Goal: Complete application form: Complete application form

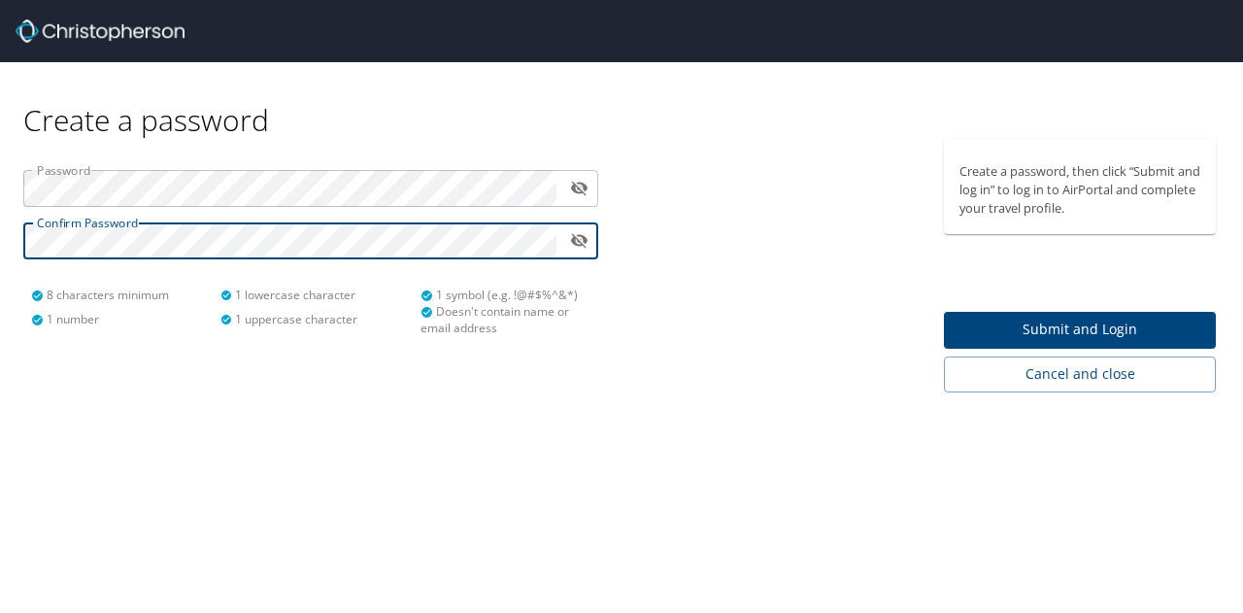
click at [1002, 330] on span "Submit and Login" at bounding box center [1080, 330] width 241 height 24
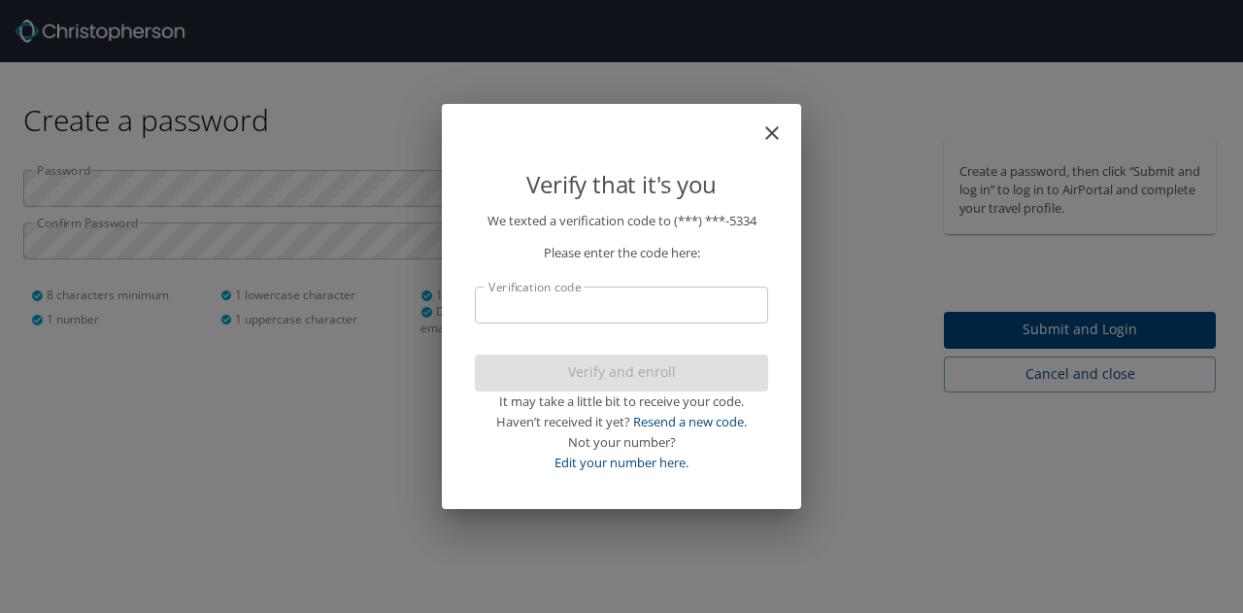
click at [597, 312] on input "Verification code" at bounding box center [621, 305] width 293 height 37
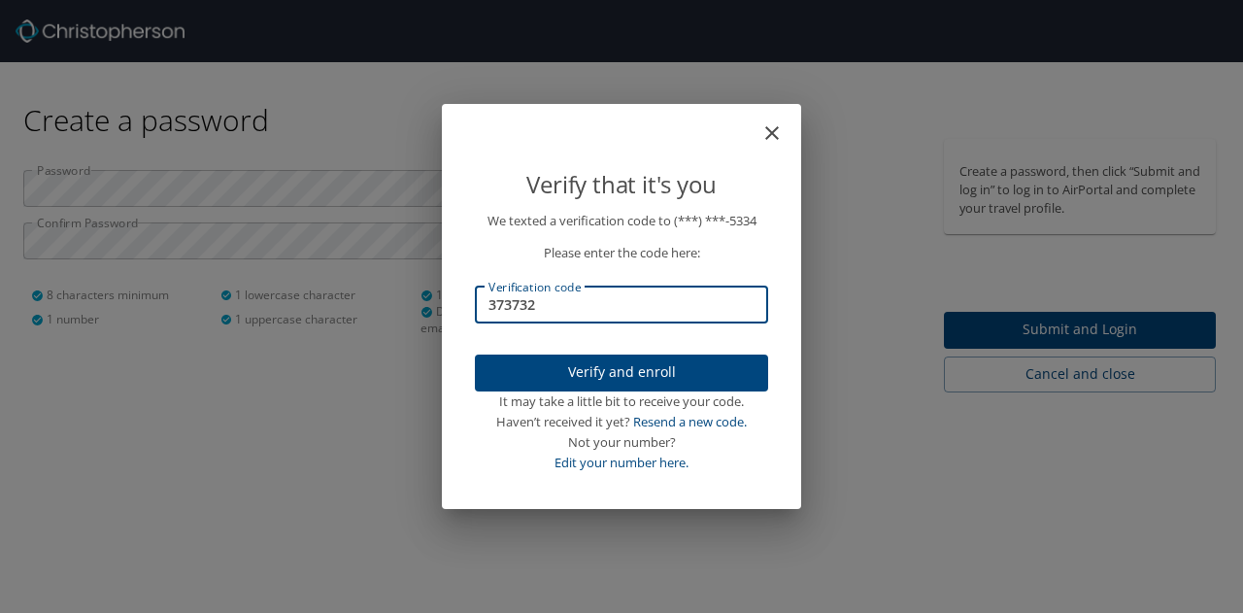
type input "373732"
click at [614, 372] on span "Verify and enroll" at bounding box center [622, 372] width 262 height 24
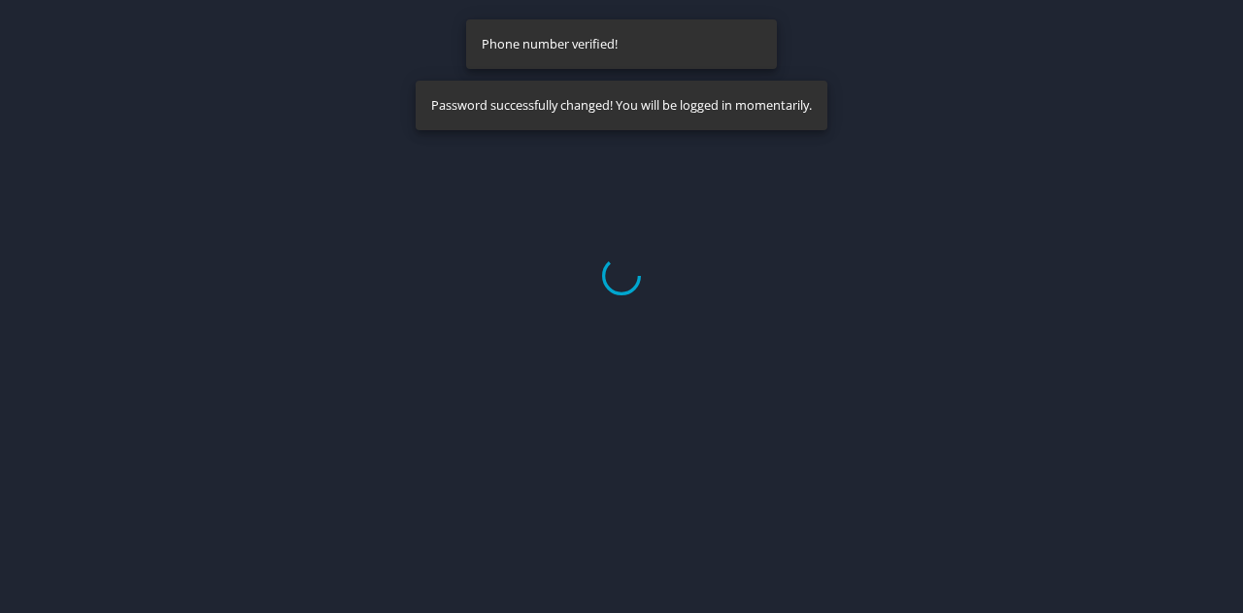
select select "US"
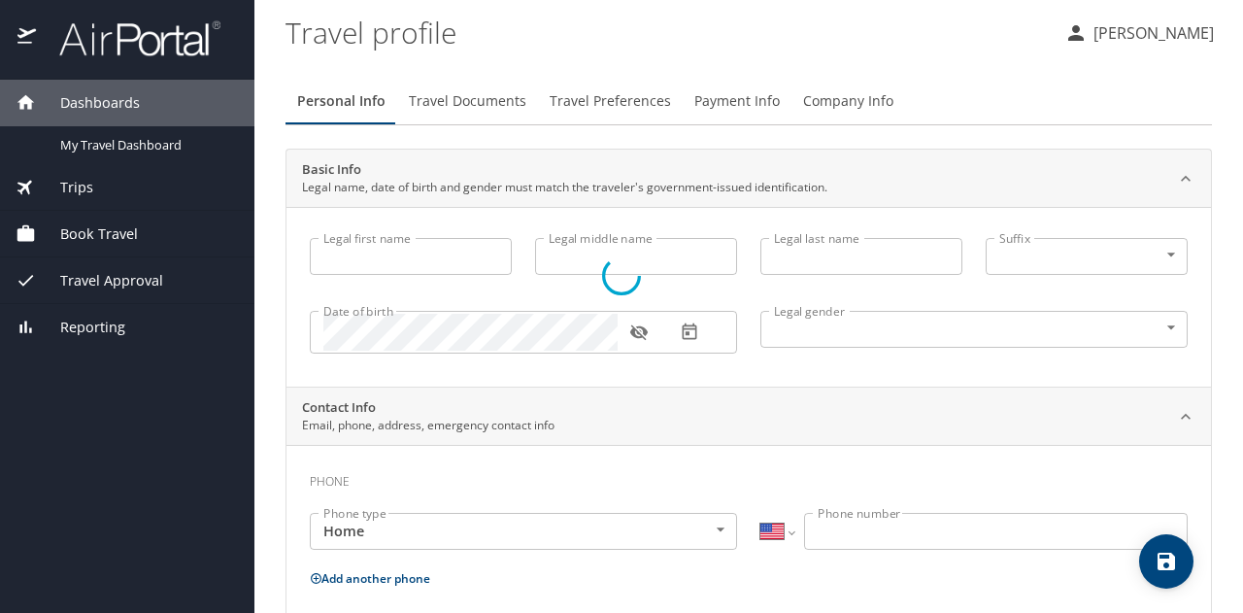
type input "[PERSON_NAME]"
type input "Mark"
type input "Gljiva"
type input "[DEMOGRAPHIC_DATA]"
select select "US"
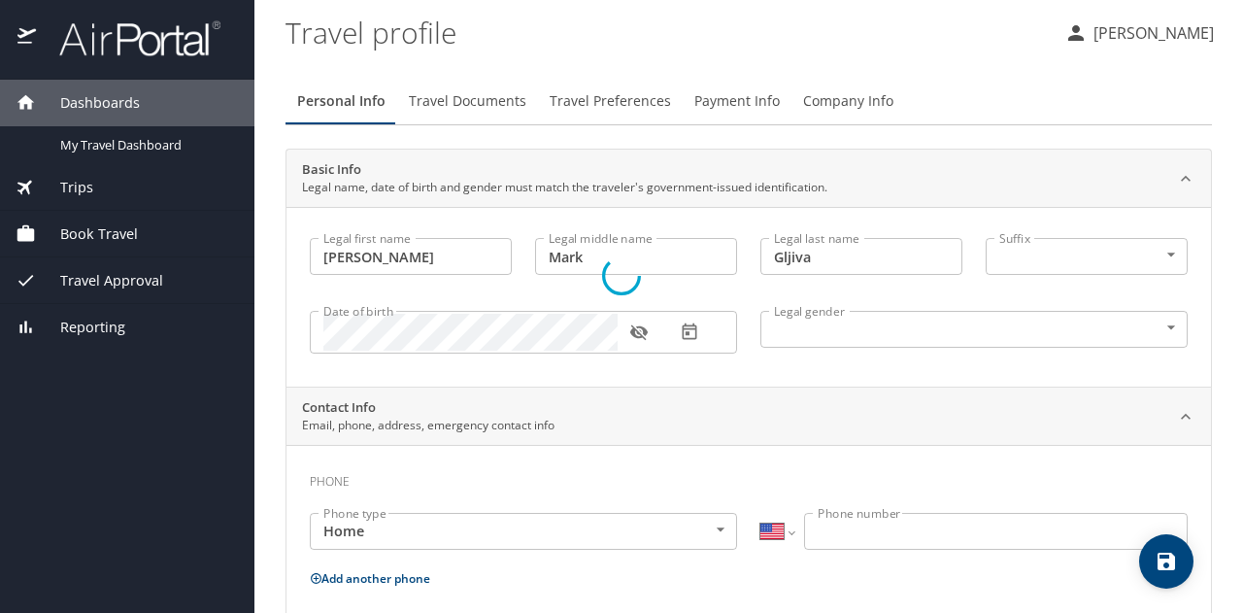
select select "US"
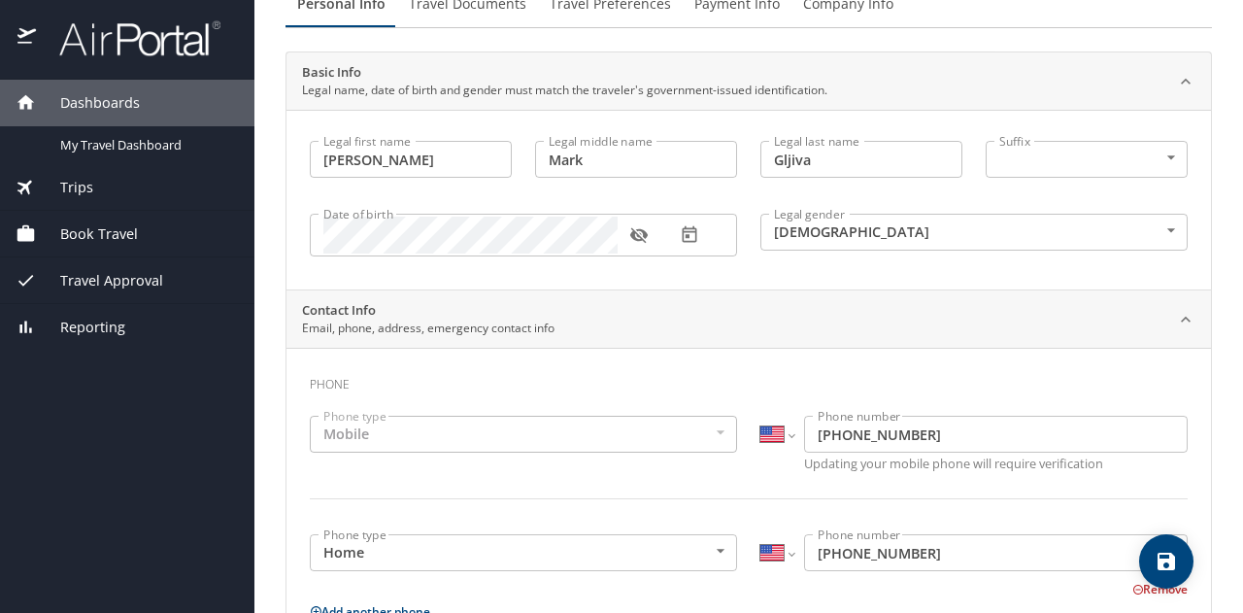
scroll to position [101, 0]
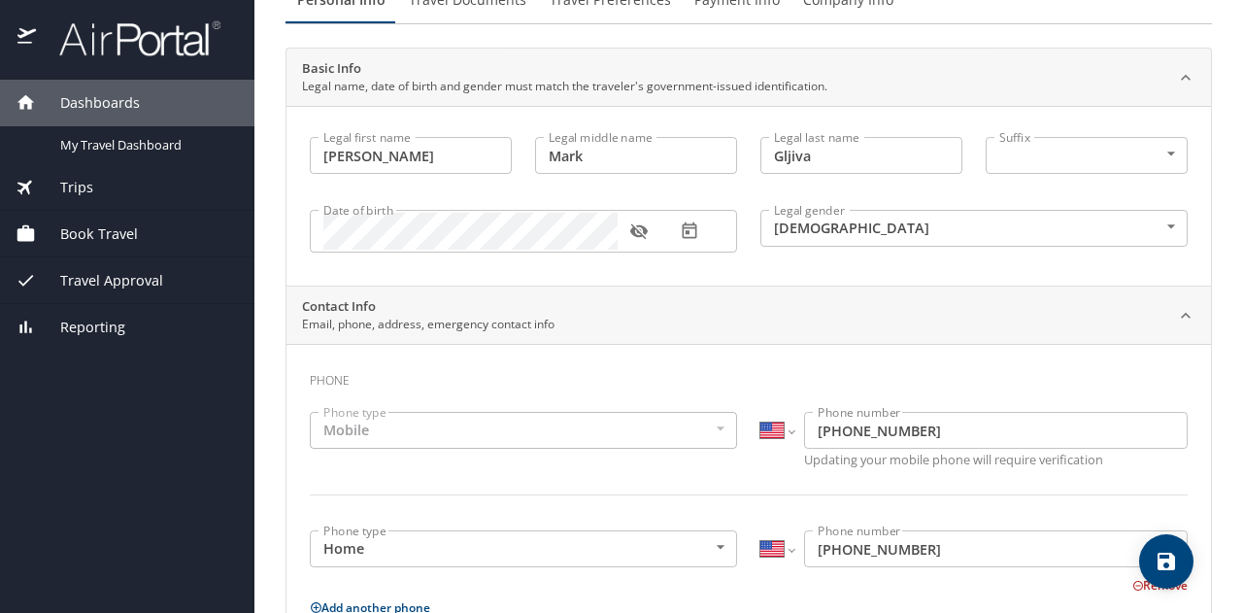
click at [527, 428] on div "Mobile" at bounding box center [523, 430] width 427 height 37
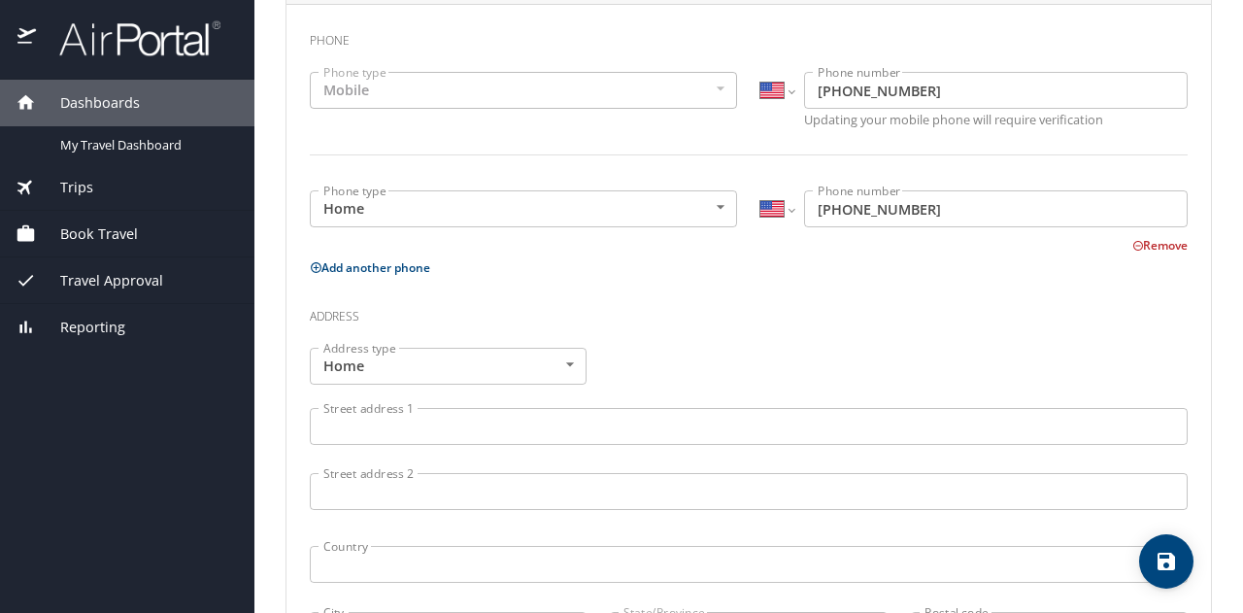
scroll to position [442, 0]
click at [515, 433] on input "Street address 1" at bounding box center [749, 425] width 878 height 37
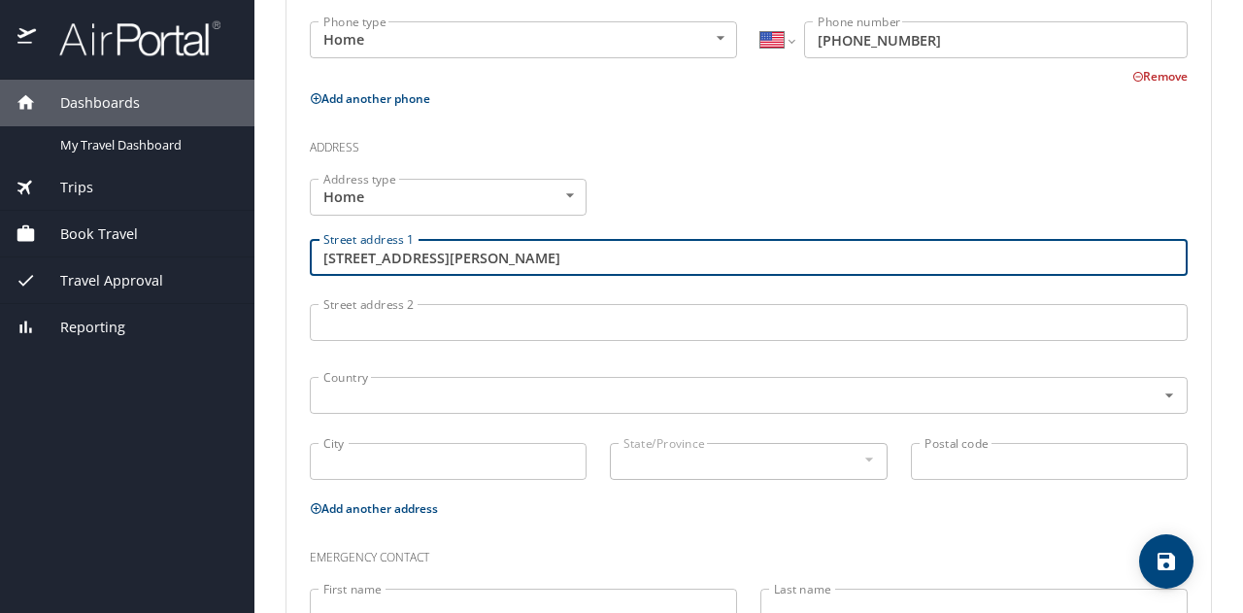
scroll to position [622, 0]
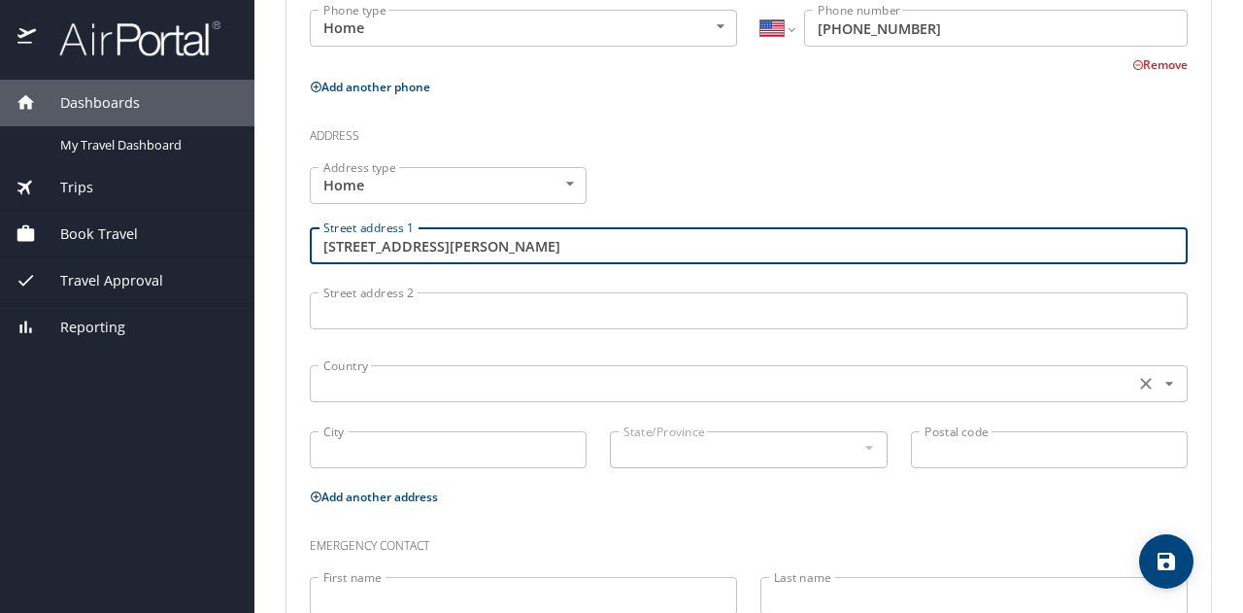
type input "[STREET_ADDRESS][PERSON_NAME]"
click at [415, 394] on input "text" at bounding box center [720, 383] width 809 height 25
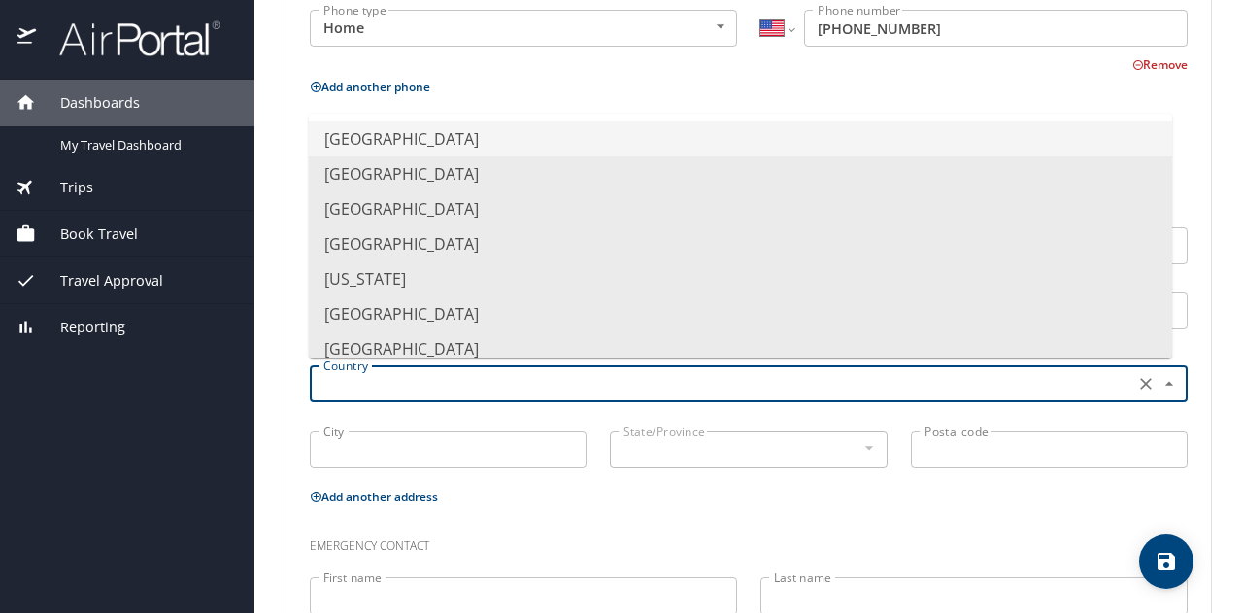
click at [453, 137] on li "[GEOGRAPHIC_DATA]" at bounding box center [741, 138] width 864 height 35
type input "[GEOGRAPHIC_DATA]"
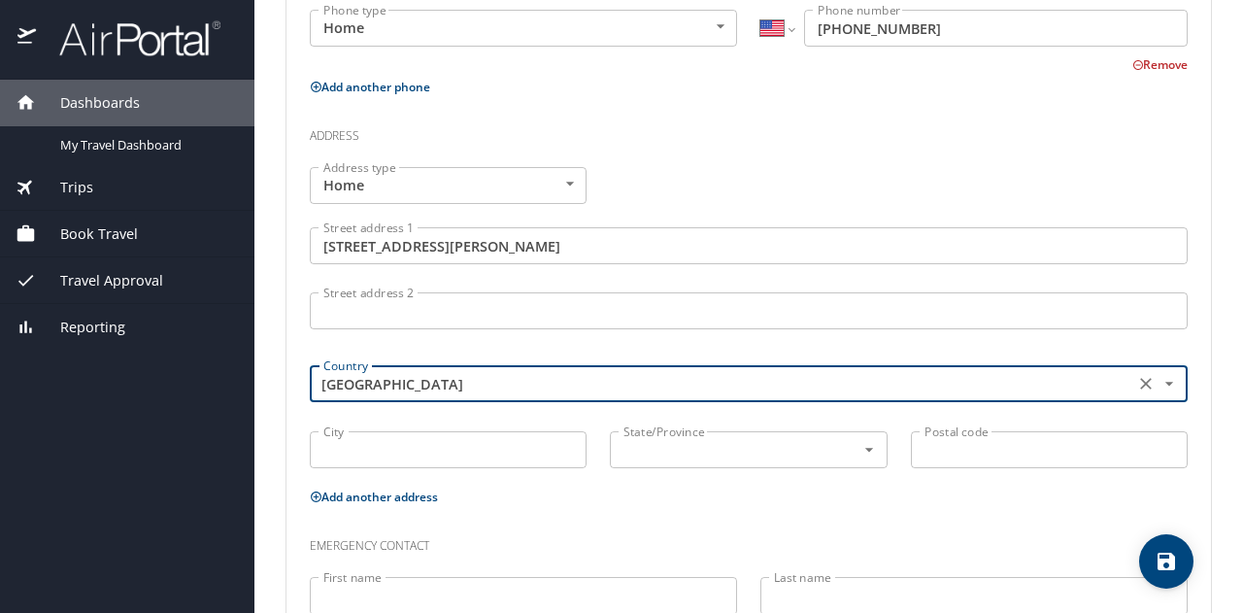
click at [361, 445] on input "City" at bounding box center [448, 449] width 277 height 37
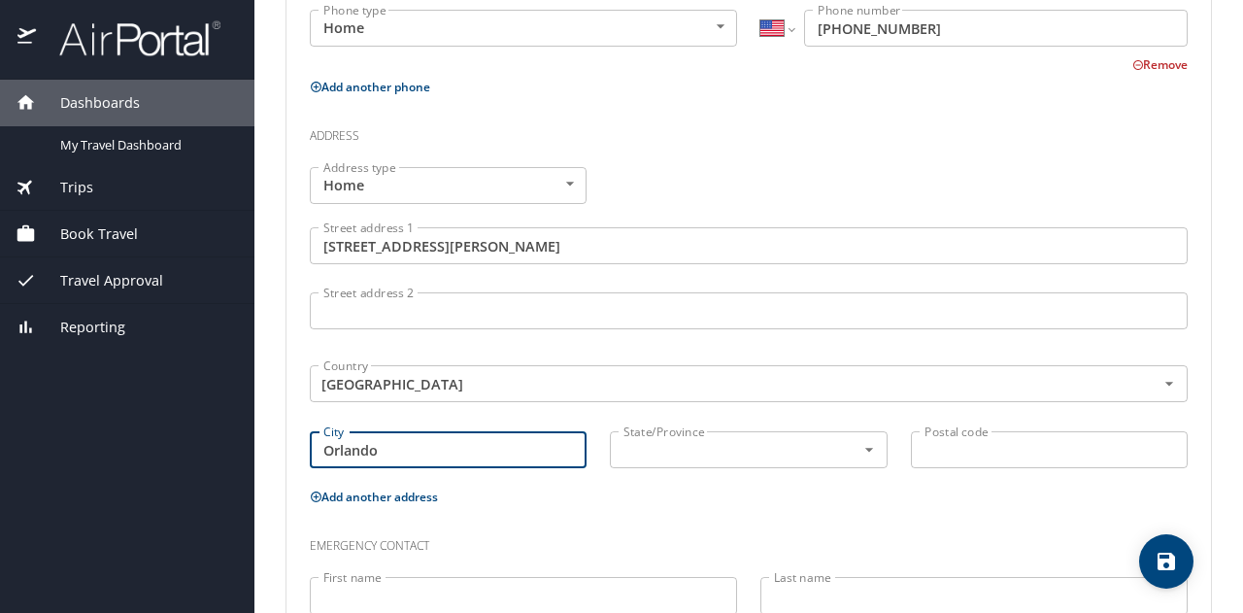
type input "Orlando"
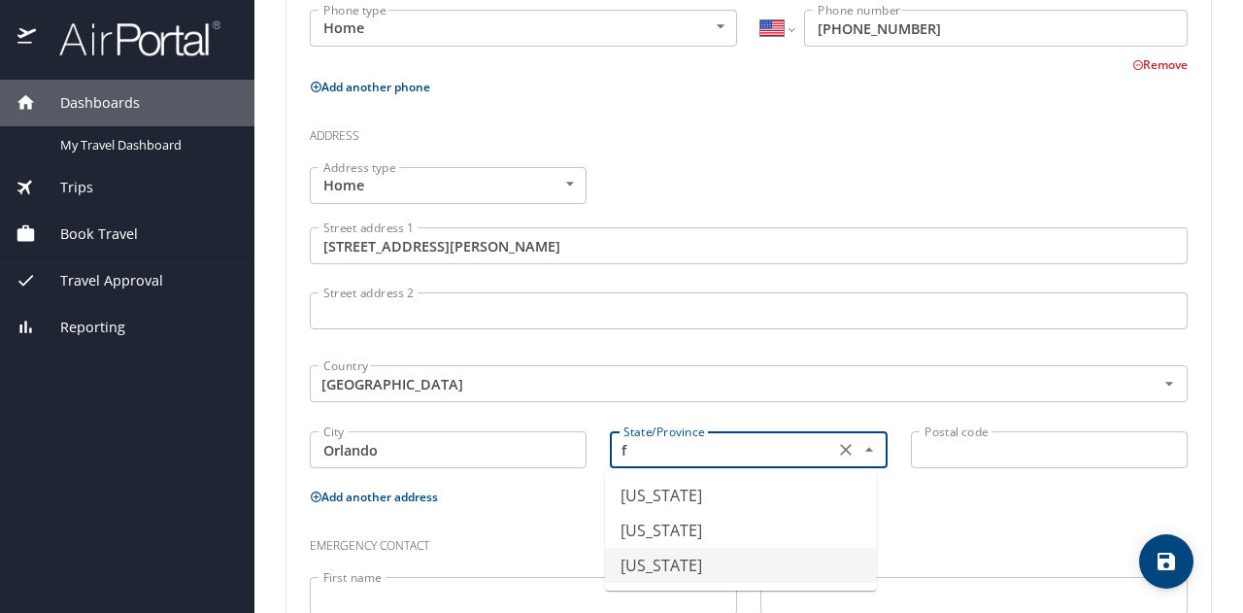
click at [664, 561] on li "[US_STATE]" at bounding box center [741, 565] width 272 height 35
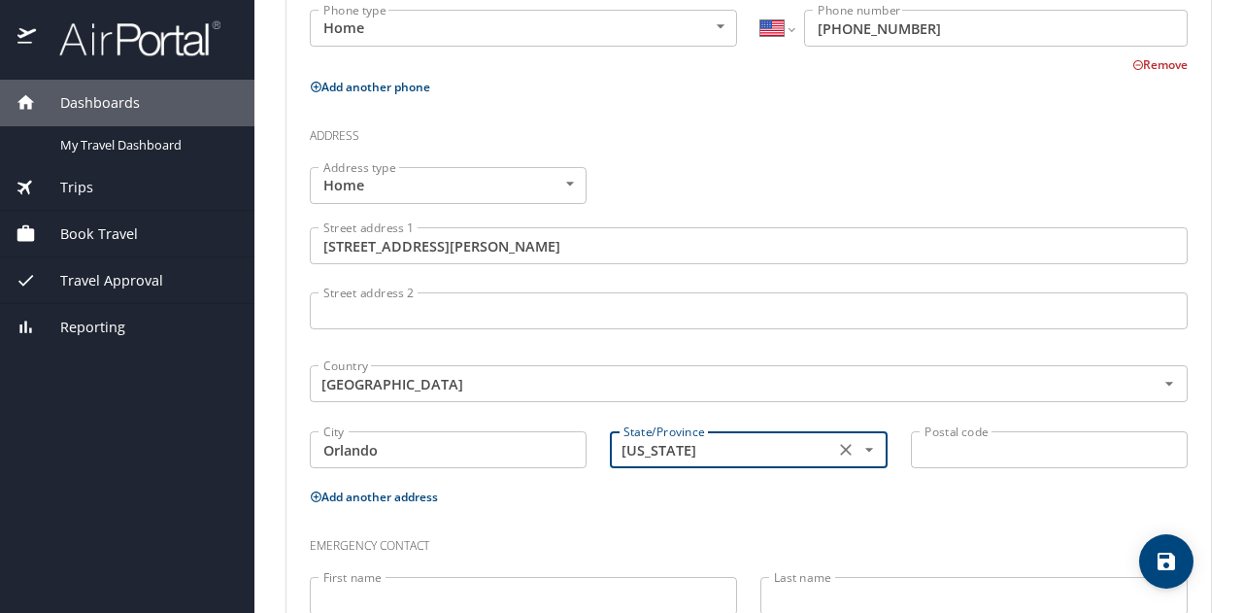
type input "[US_STATE]"
click at [968, 447] on input "Postal code" at bounding box center [1049, 449] width 277 height 37
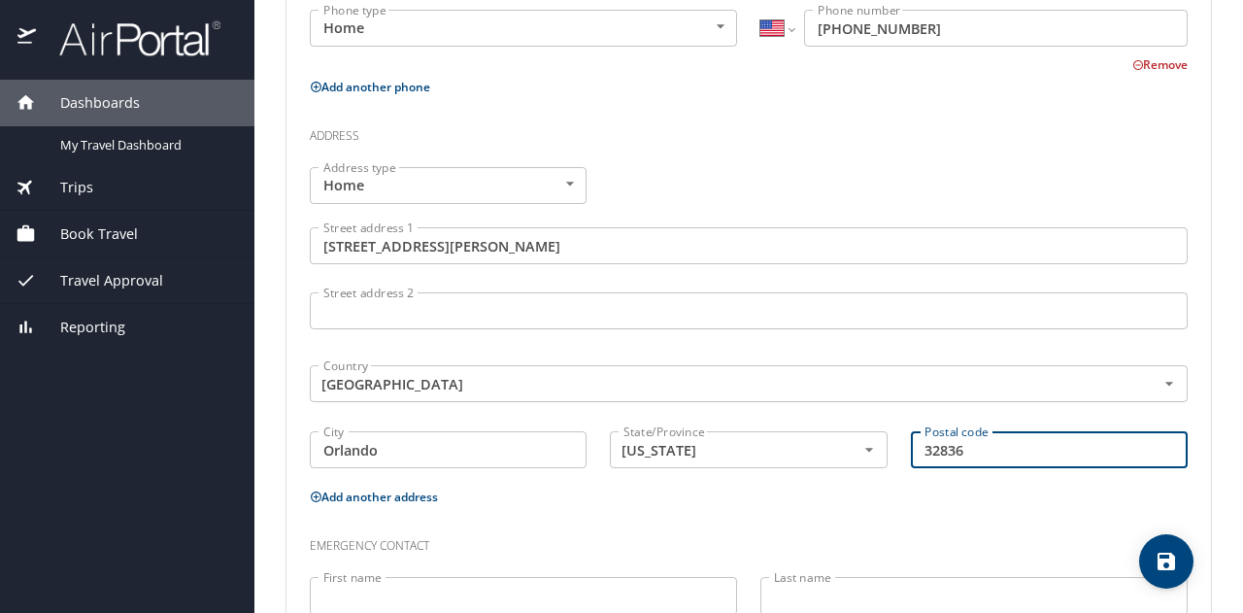
scroll to position [748, 0]
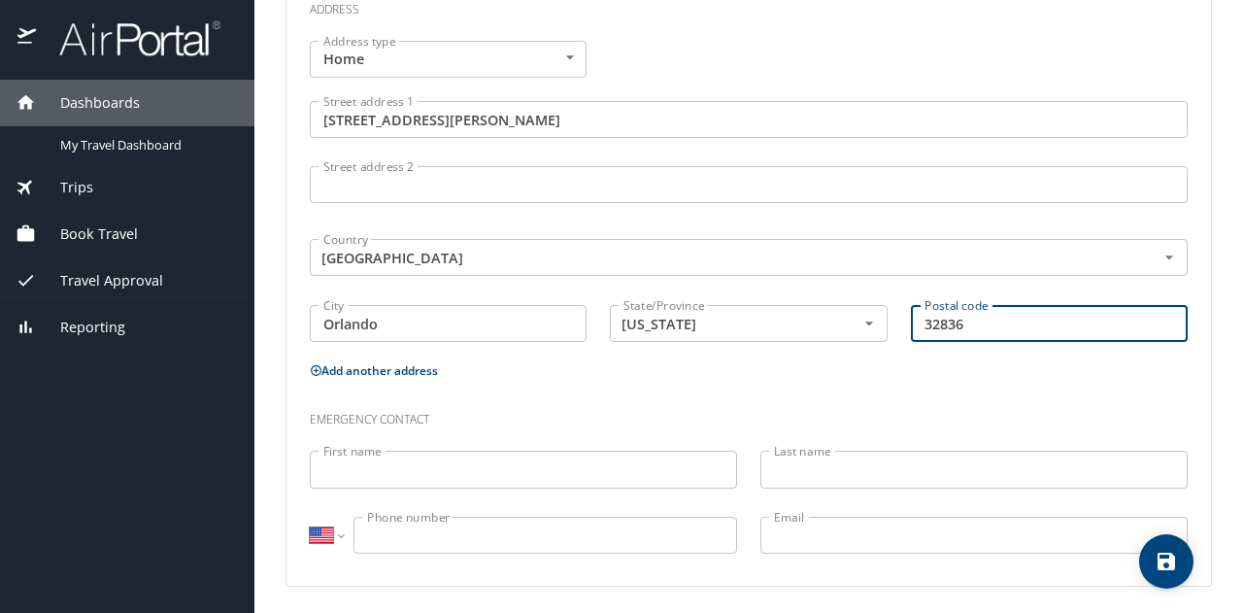
type input "32836"
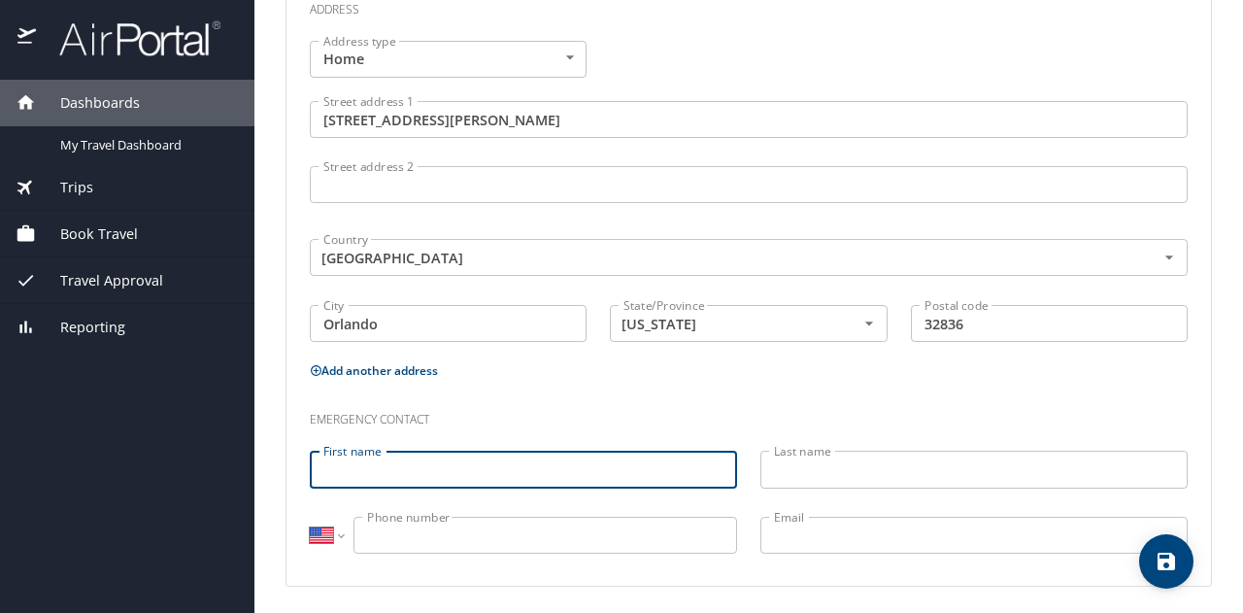
click at [447, 467] on input "First name" at bounding box center [523, 469] width 427 height 37
type input "[PERSON_NAME]"
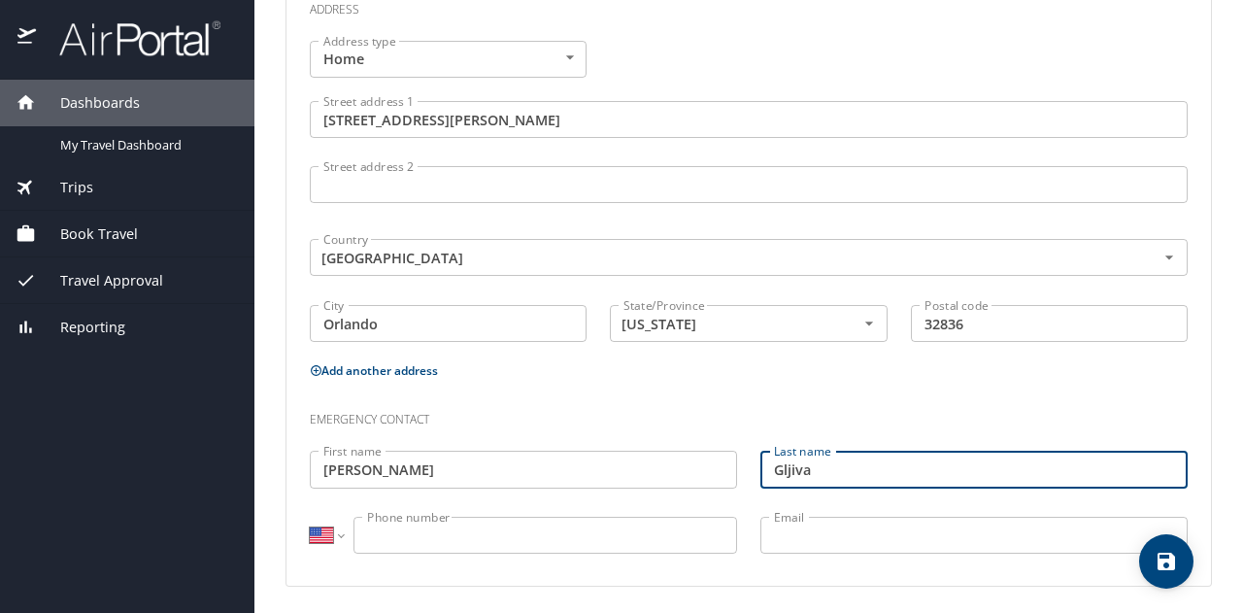
type input "Gljiva"
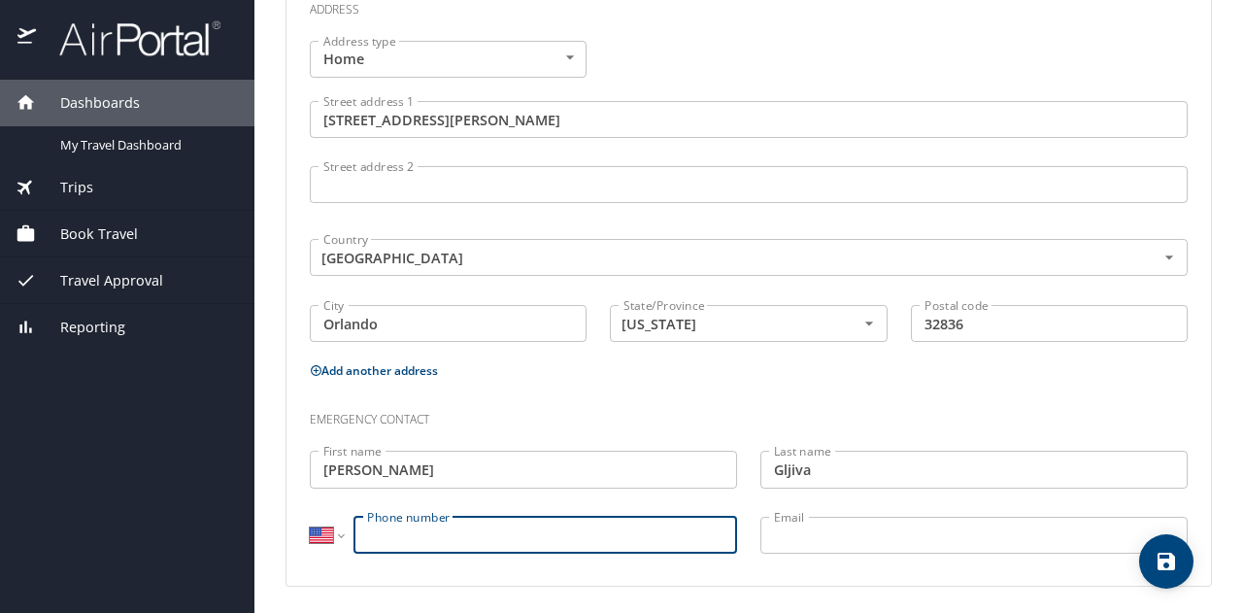
click at [399, 531] on input "Phone number" at bounding box center [546, 535] width 384 height 37
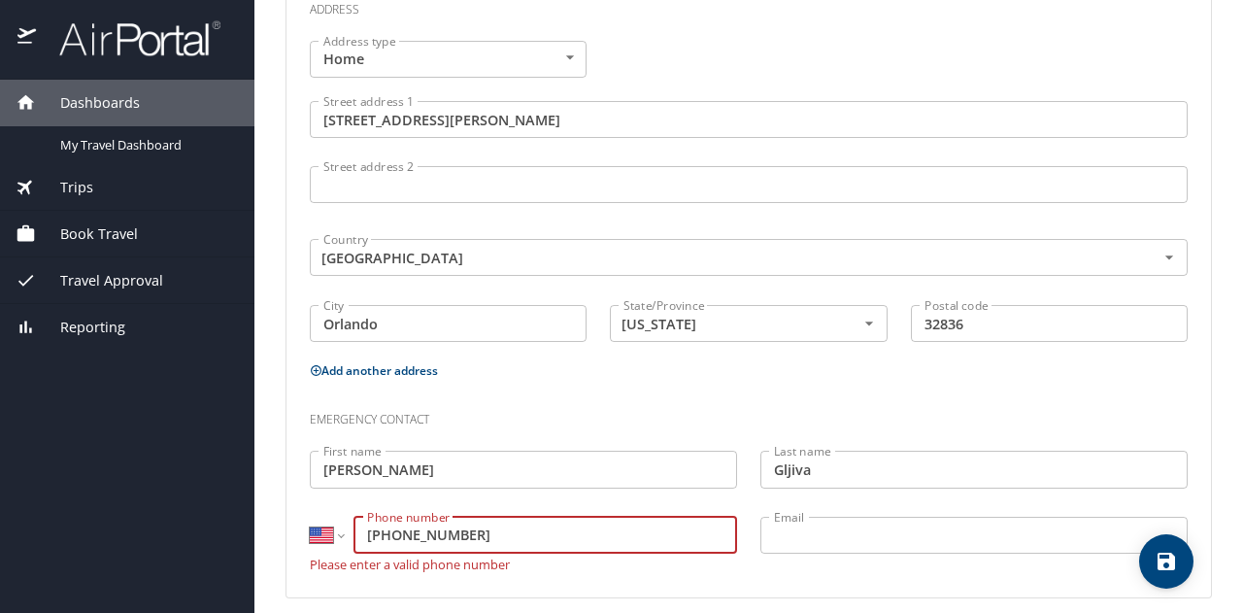
type input "[PHONE_NUMBER]"
click at [815, 526] on input "Email" at bounding box center [974, 535] width 427 height 37
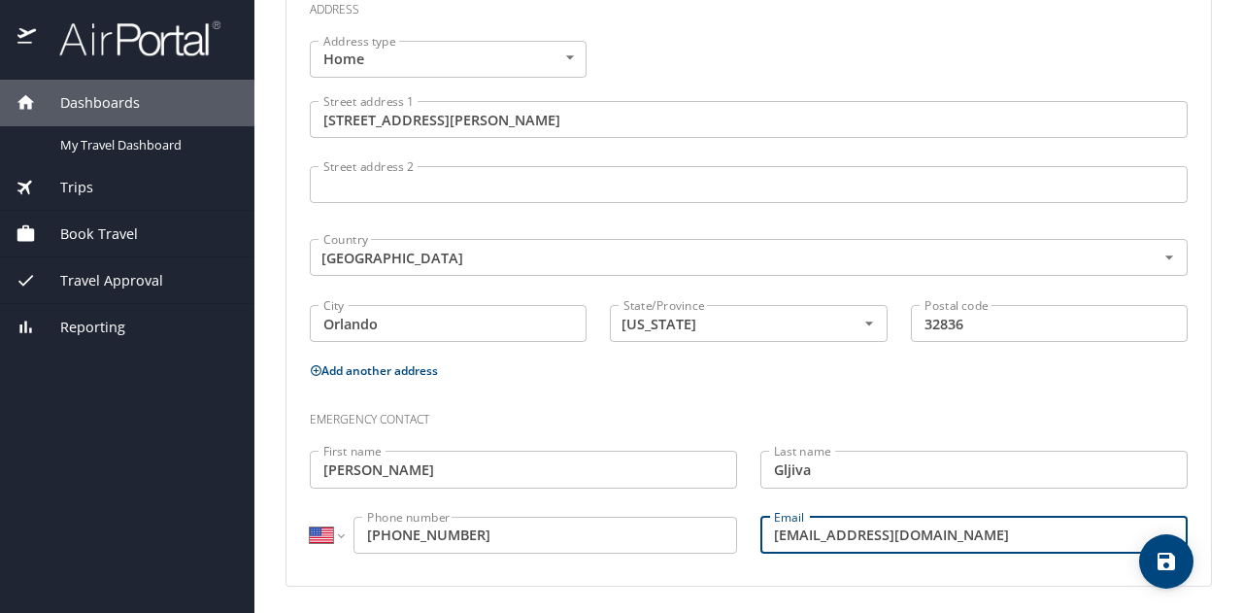
type input "[EMAIL_ADDRESS][DOMAIN_NAME]"
click at [623, 578] on div "Phone Phone type Mobile Mobile Phone type International [GEOGRAPHIC_DATA] [GEOG…" at bounding box center [749, 141] width 925 height 889
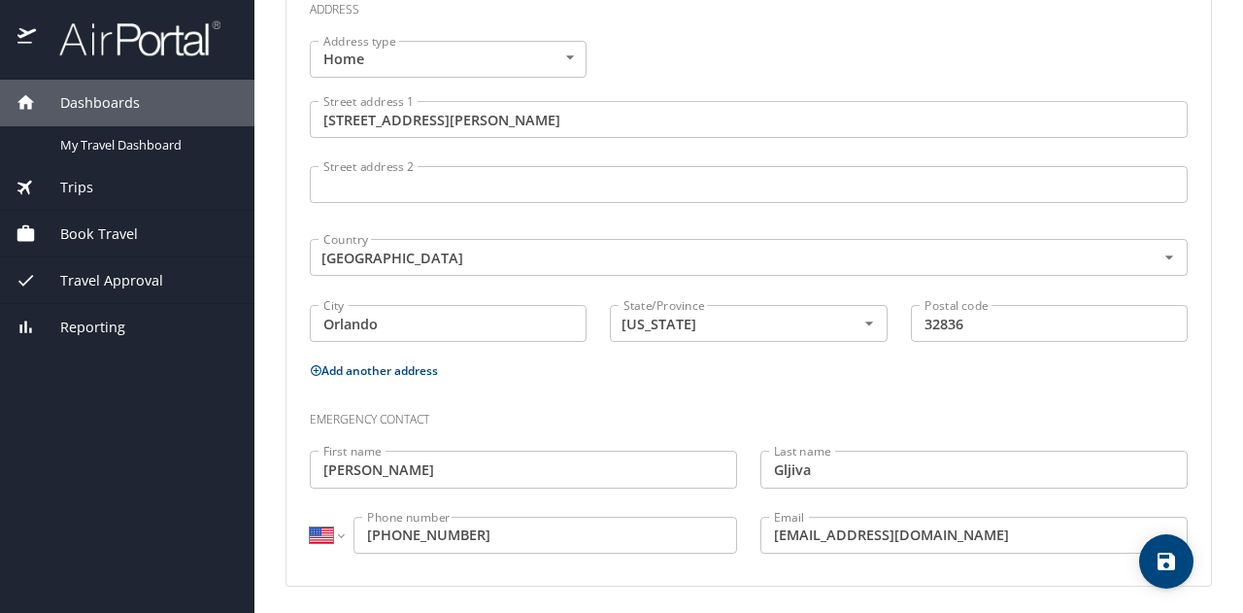
click at [1173, 564] on icon "save" at bounding box center [1166, 561] width 17 height 17
select select "US"
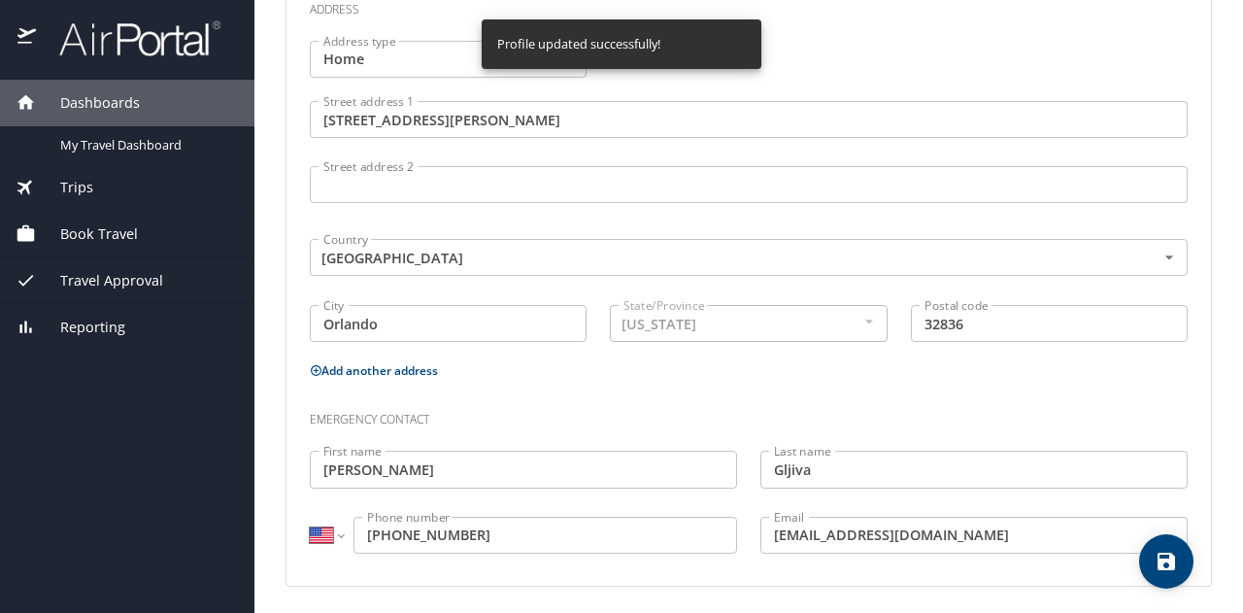
select select "US"
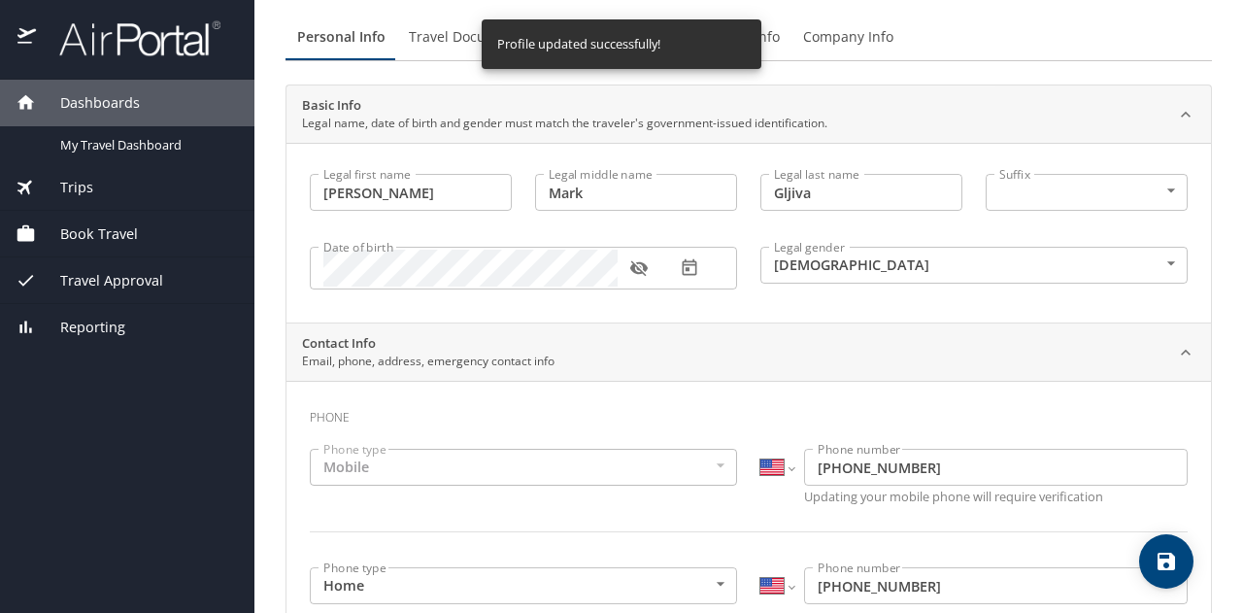
scroll to position [0, 0]
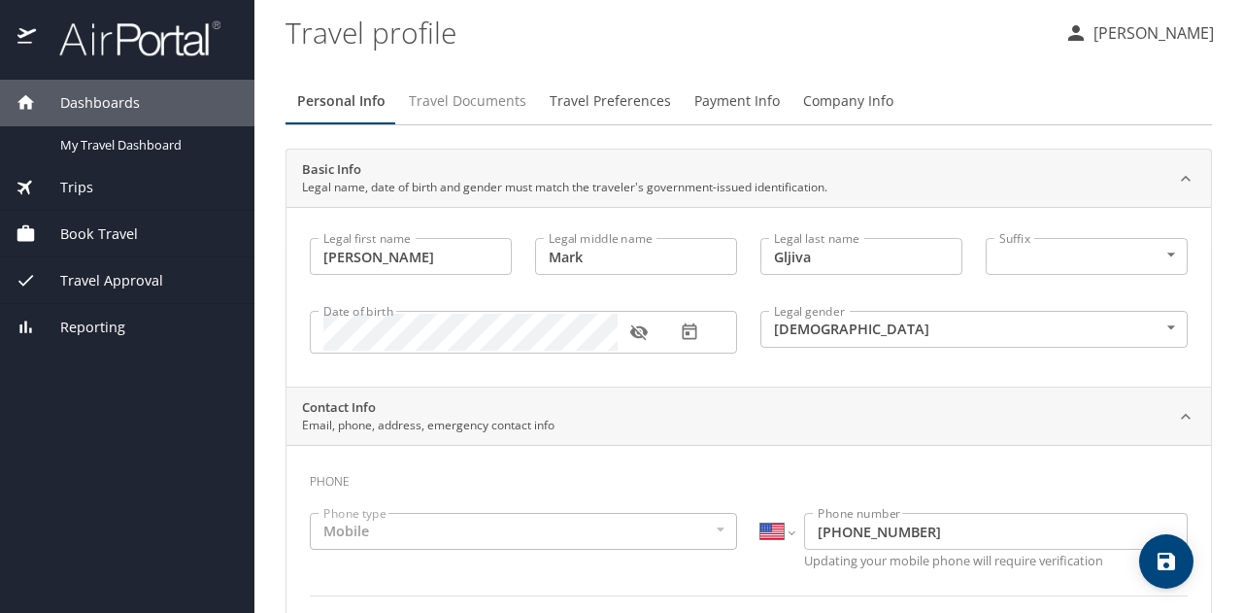
click at [458, 108] on span "Travel Documents" at bounding box center [468, 101] width 118 height 24
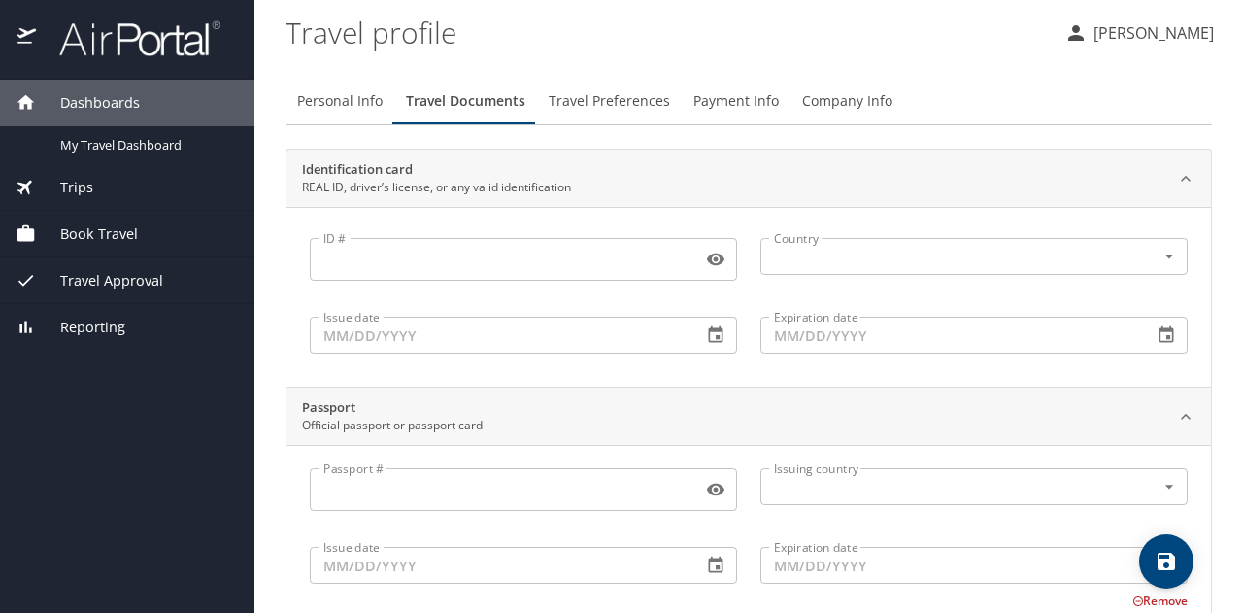
click at [381, 269] on input "ID #" at bounding box center [502, 259] width 385 height 37
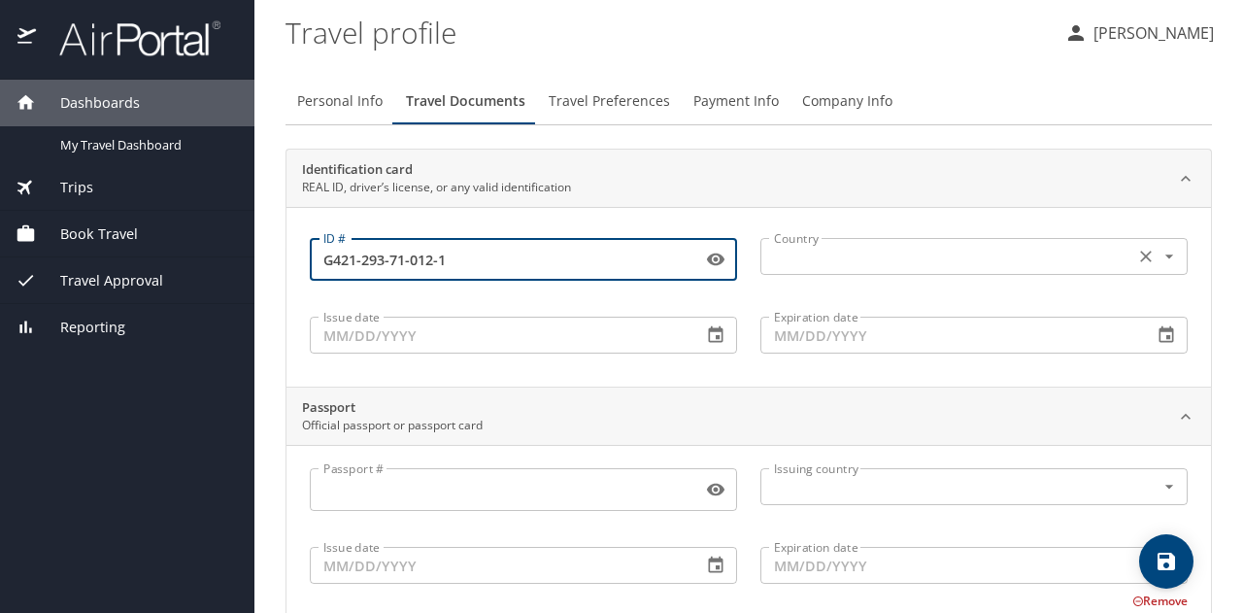
type input "G421-293-71-012-1"
click at [793, 250] on input "text" at bounding box center [945, 256] width 358 height 25
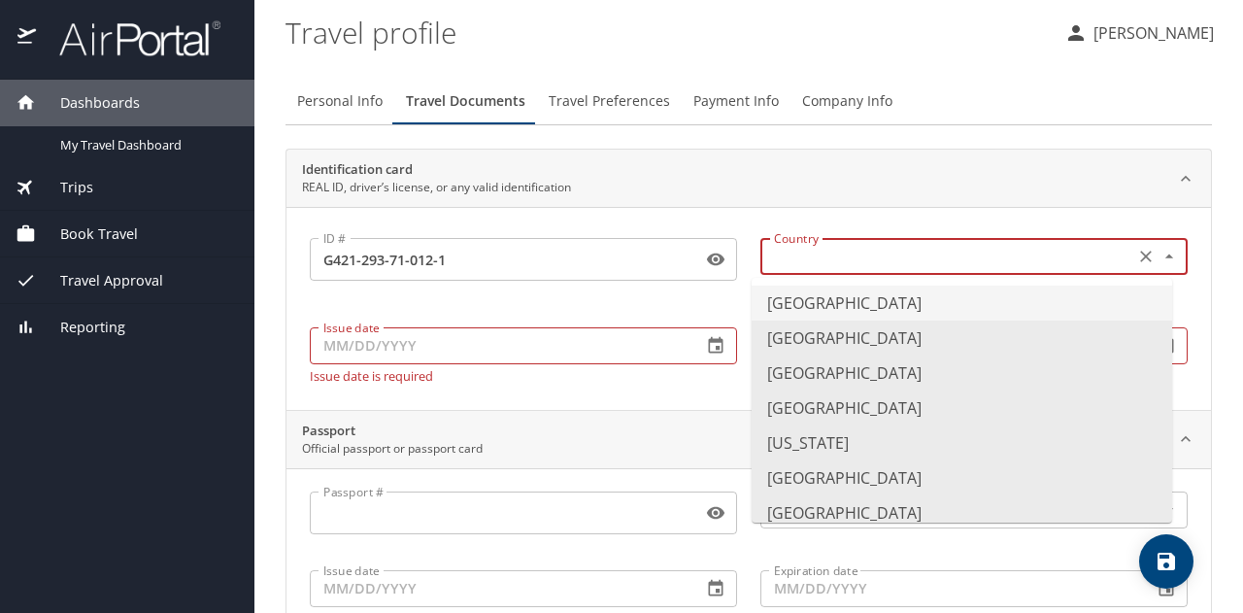
click at [776, 304] on li "[GEOGRAPHIC_DATA]" at bounding box center [962, 303] width 421 height 35
type input "[GEOGRAPHIC_DATA]"
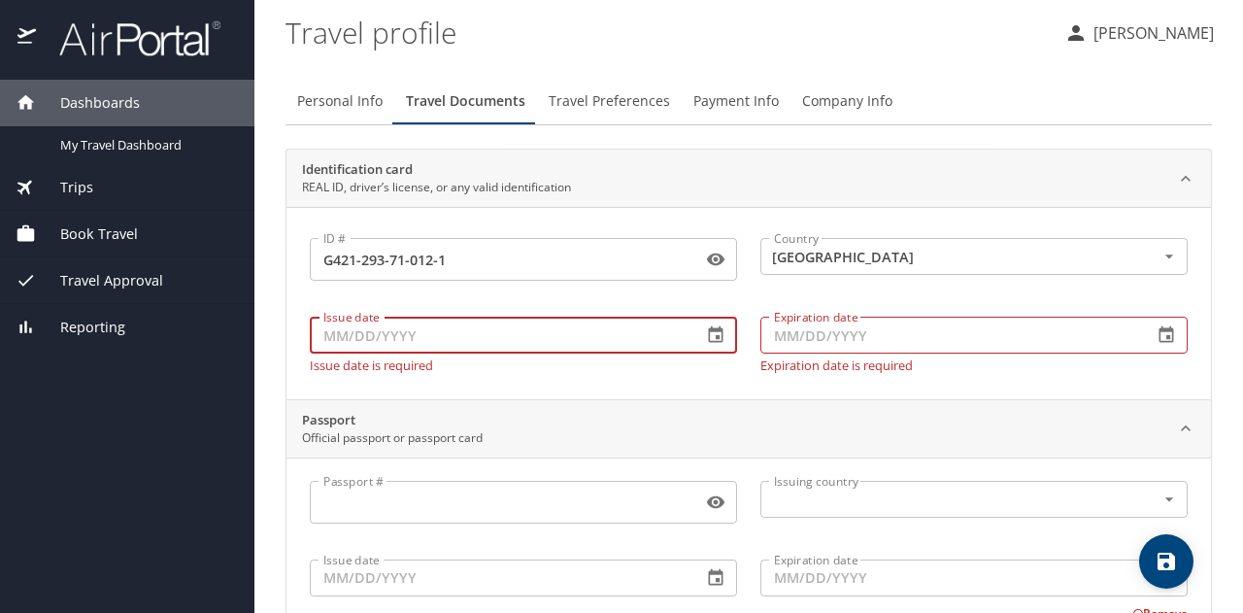
click at [565, 350] on input "Issue date" at bounding box center [498, 335] width 377 height 37
type input "[DATE]"
click at [776, 335] on input "Expiration date" at bounding box center [949, 335] width 377 height 37
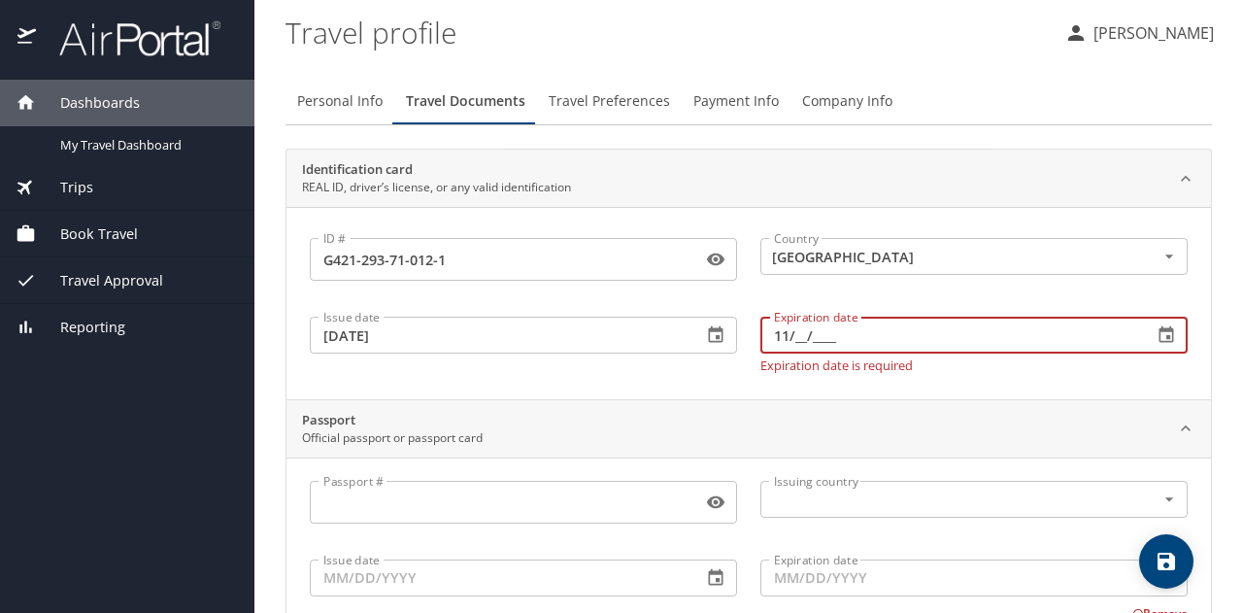
type input "1_/__/____"
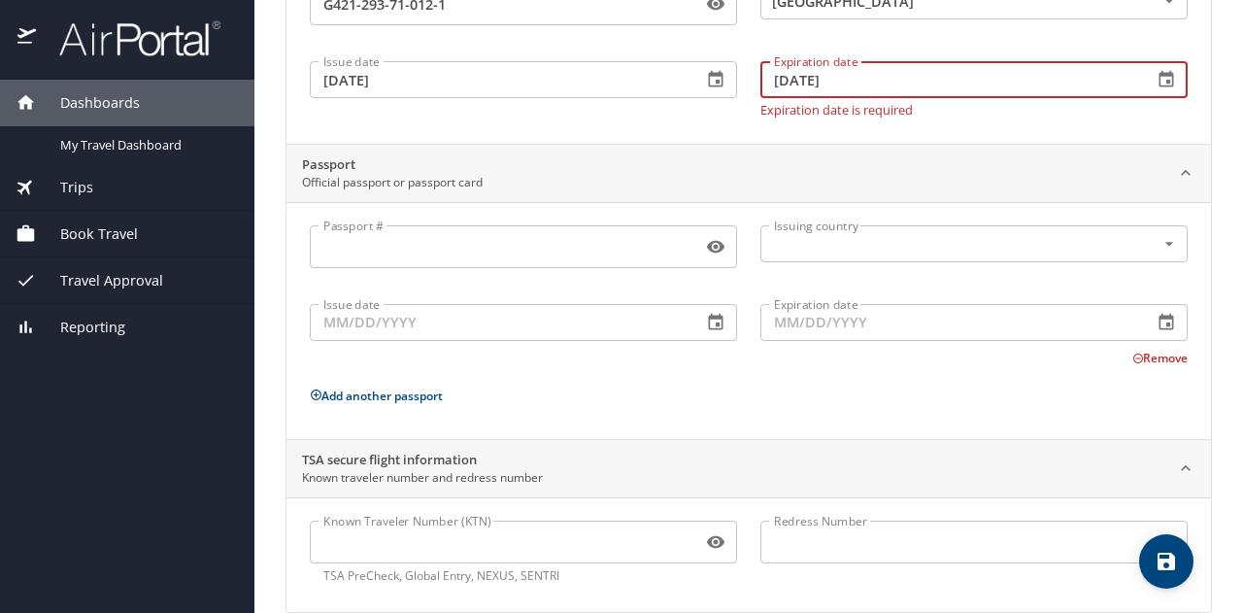
scroll to position [284, 0]
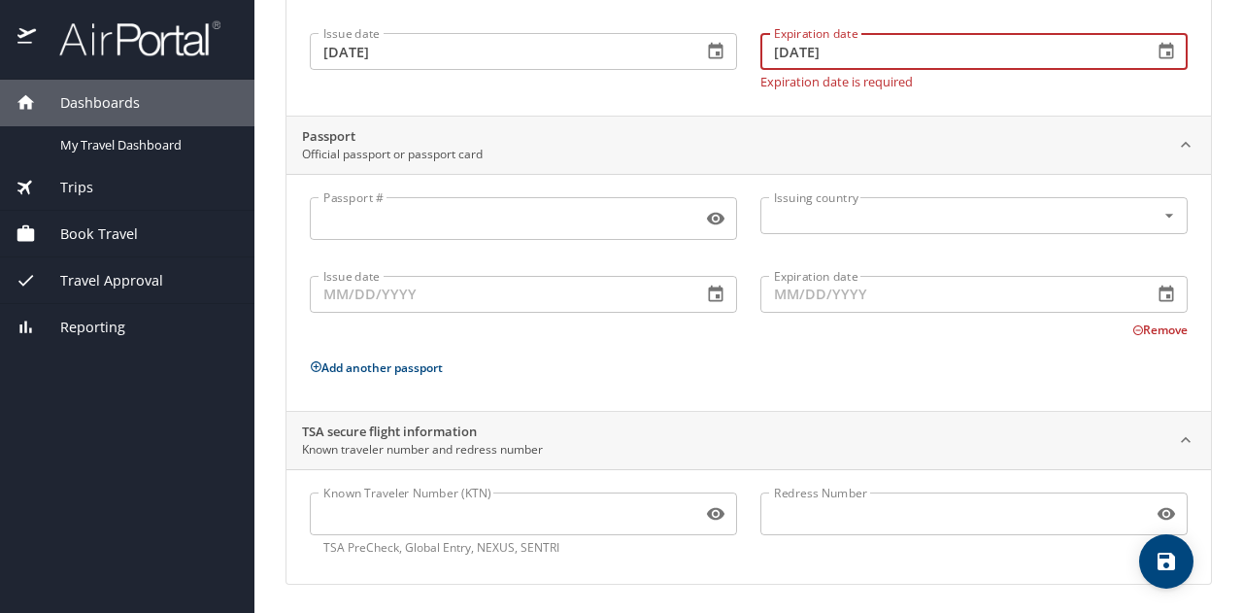
type input "[DATE]"
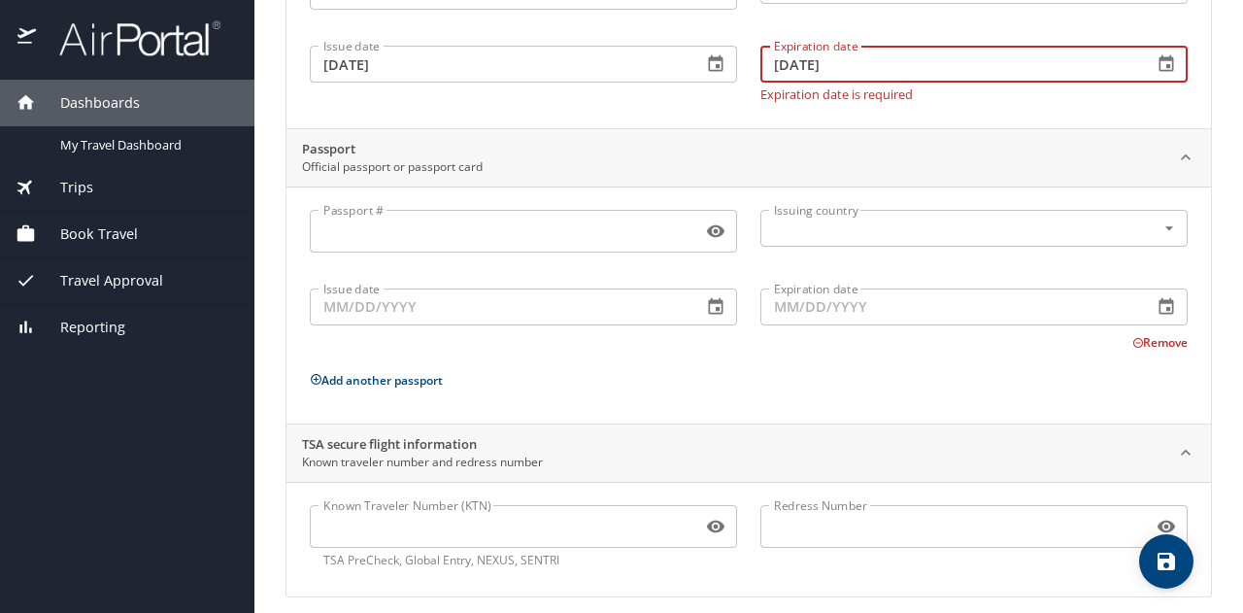
click at [1168, 557] on icon "save" at bounding box center [1166, 561] width 23 height 23
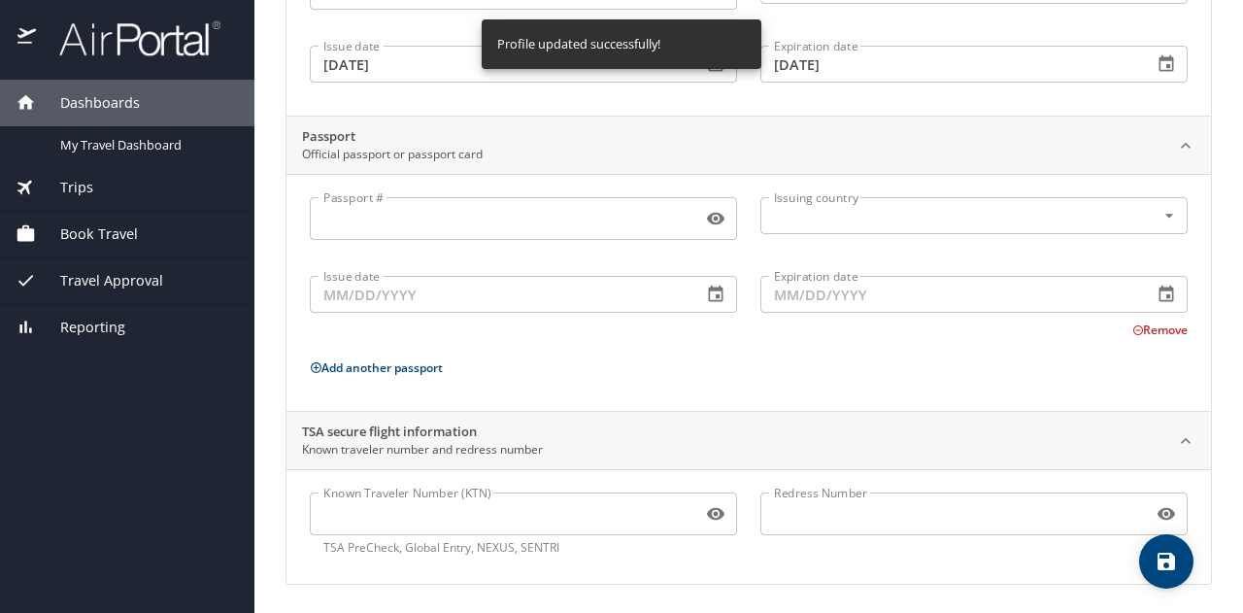
scroll to position [0, 0]
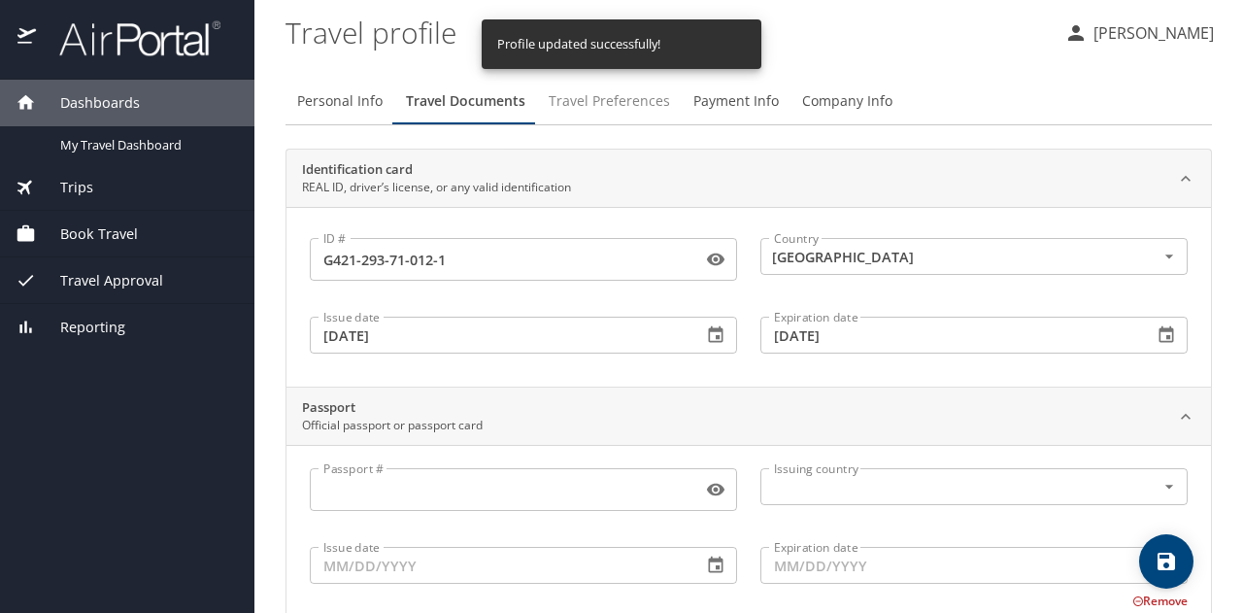
click at [644, 101] on span "Travel Preferences" at bounding box center [609, 101] width 121 height 24
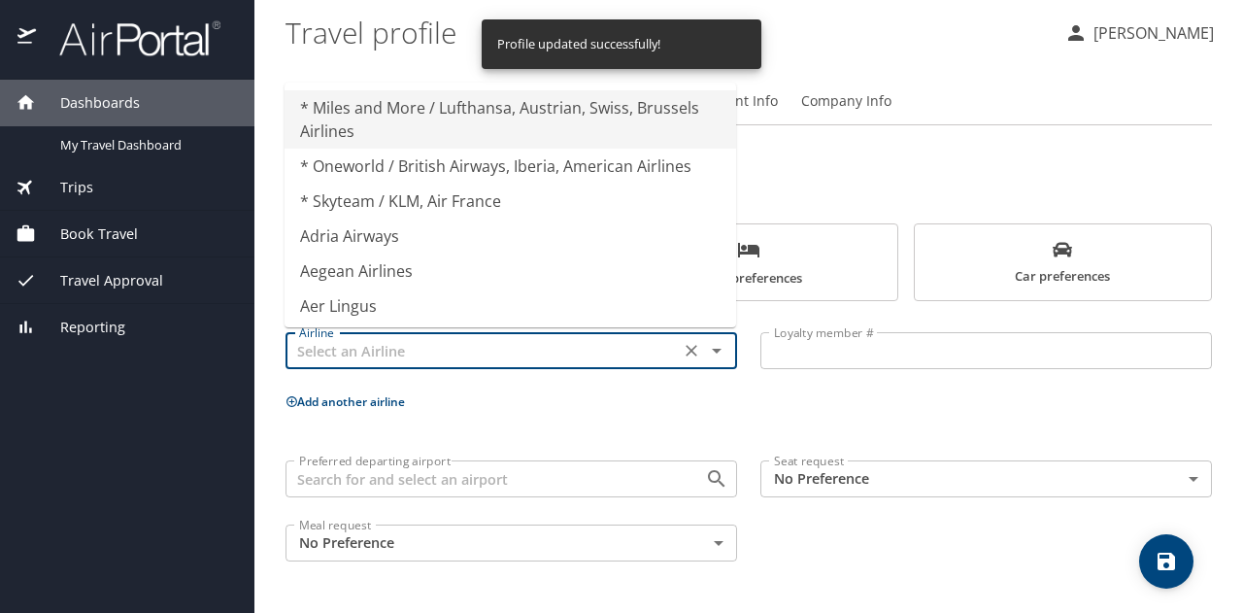
click at [495, 362] on input "text" at bounding box center [482, 350] width 383 height 25
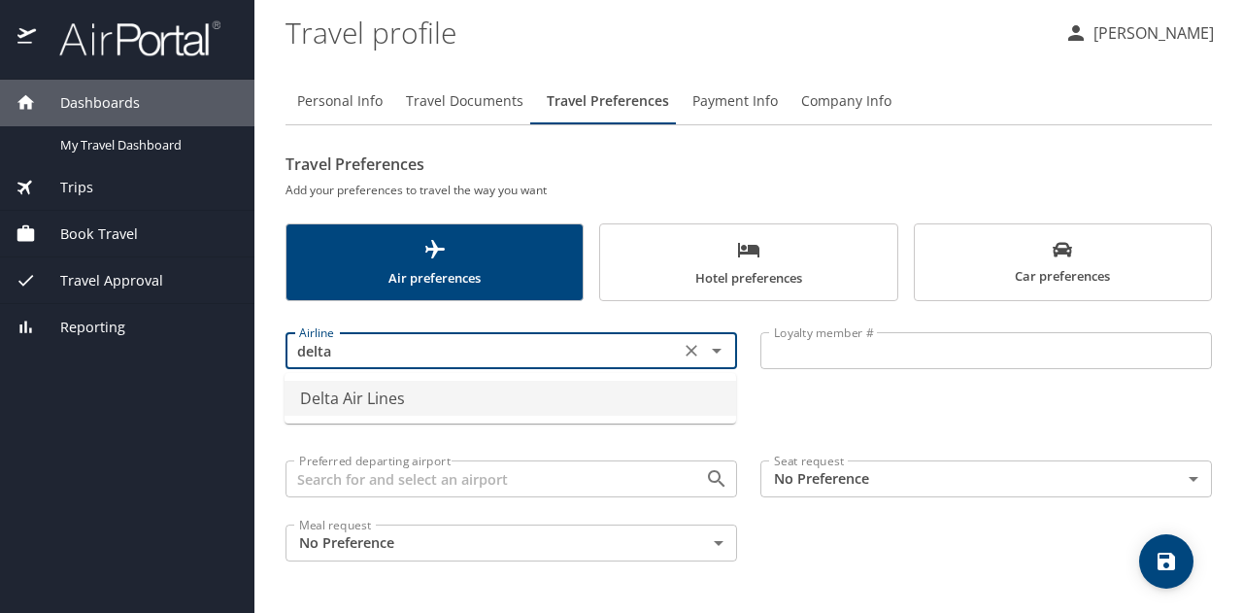
click at [383, 403] on li "Delta Air Lines" at bounding box center [511, 398] width 452 height 35
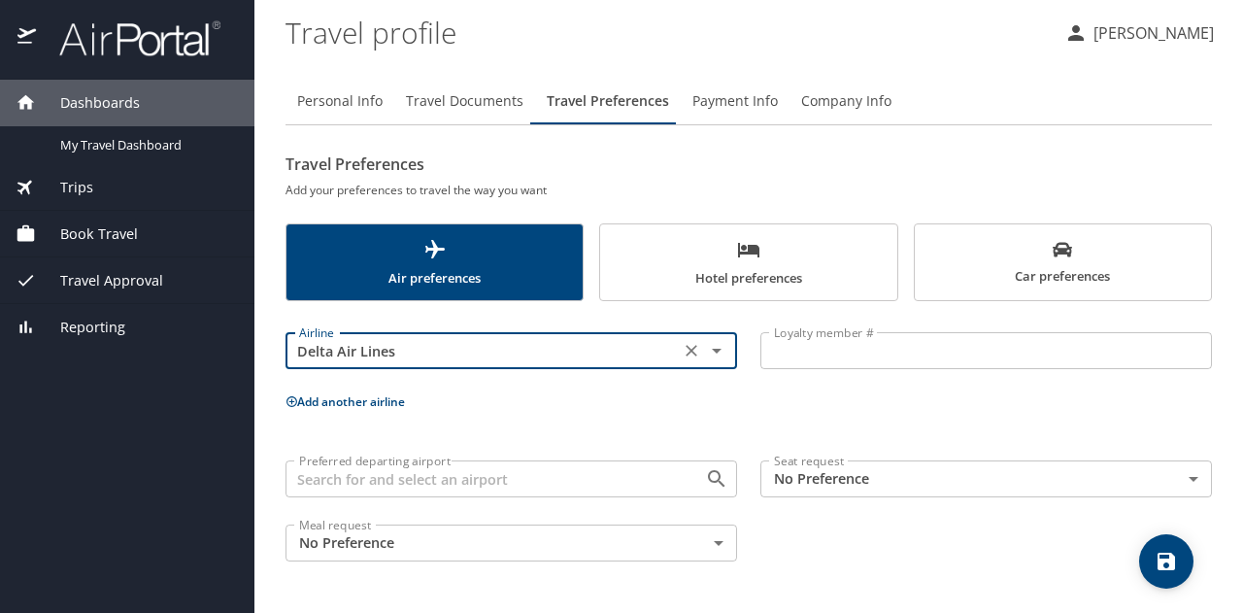
type input "Delta Air Lines"
click at [856, 358] on input "Loyalty member #" at bounding box center [987, 350] width 452 height 37
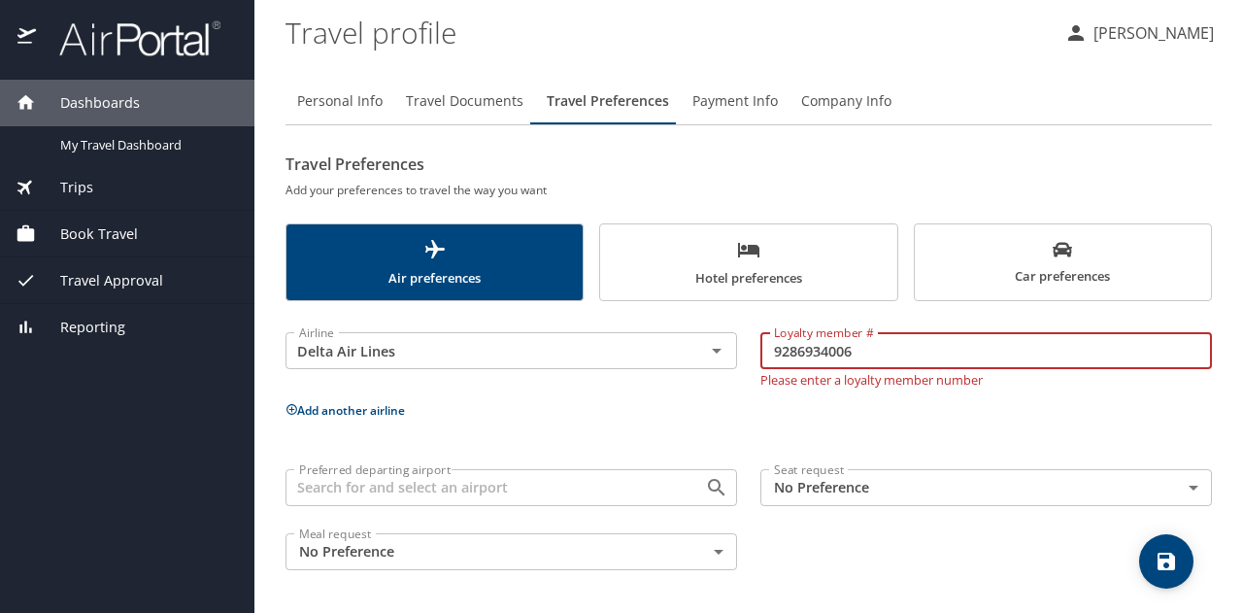
type input "9286934006"
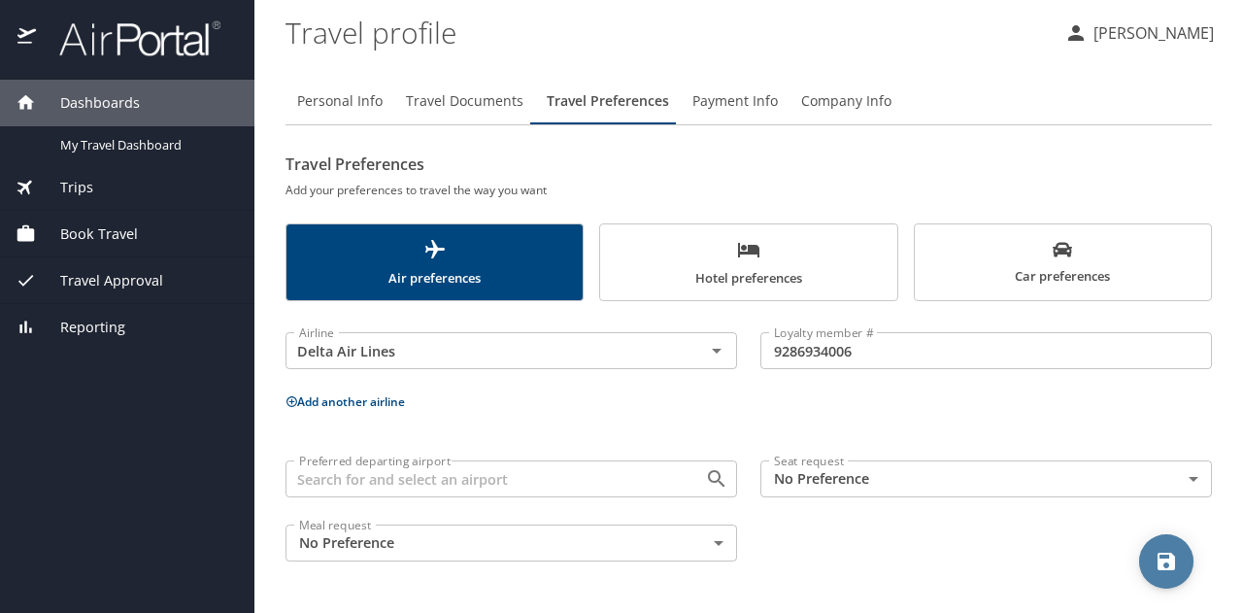
click at [1183, 568] on span "save" at bounding box center [1166, 561] width 54 height 23
click at [655, 289] on span "Hotel preferences" at bounding box center [748, 263] width 273 height 51
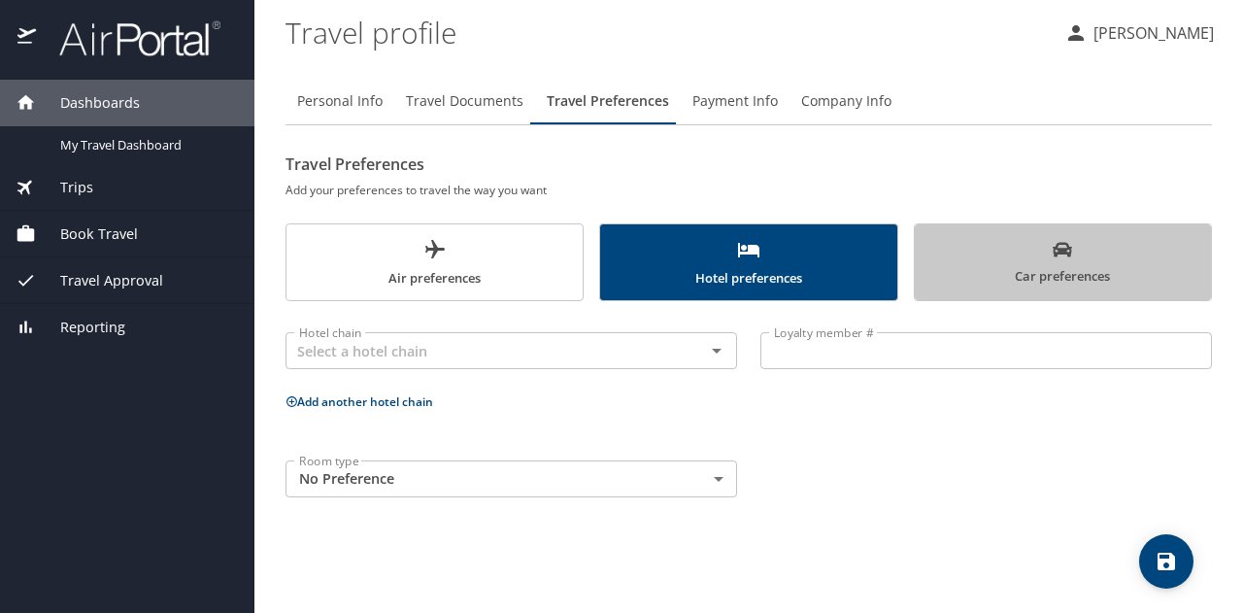
click at [999, 277] on span "Car preferences" at bounding box center [1063, 264] width 273 height 48
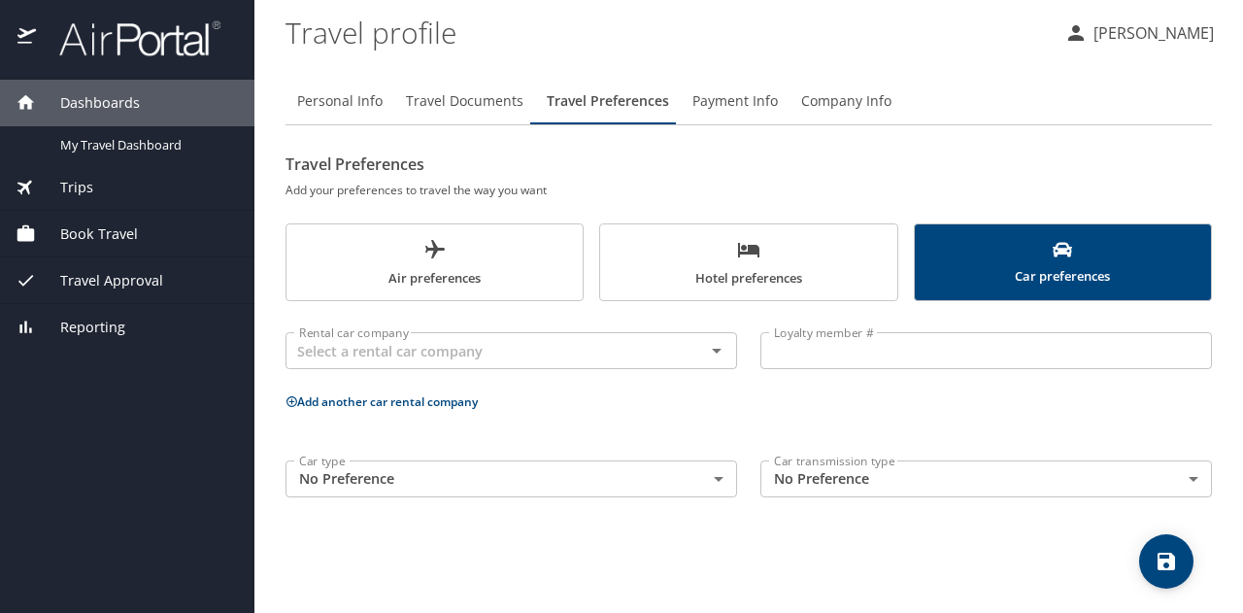
click at [373, 271] on span "Air preferences" at bounding box center [434, 263] width 273 height 51
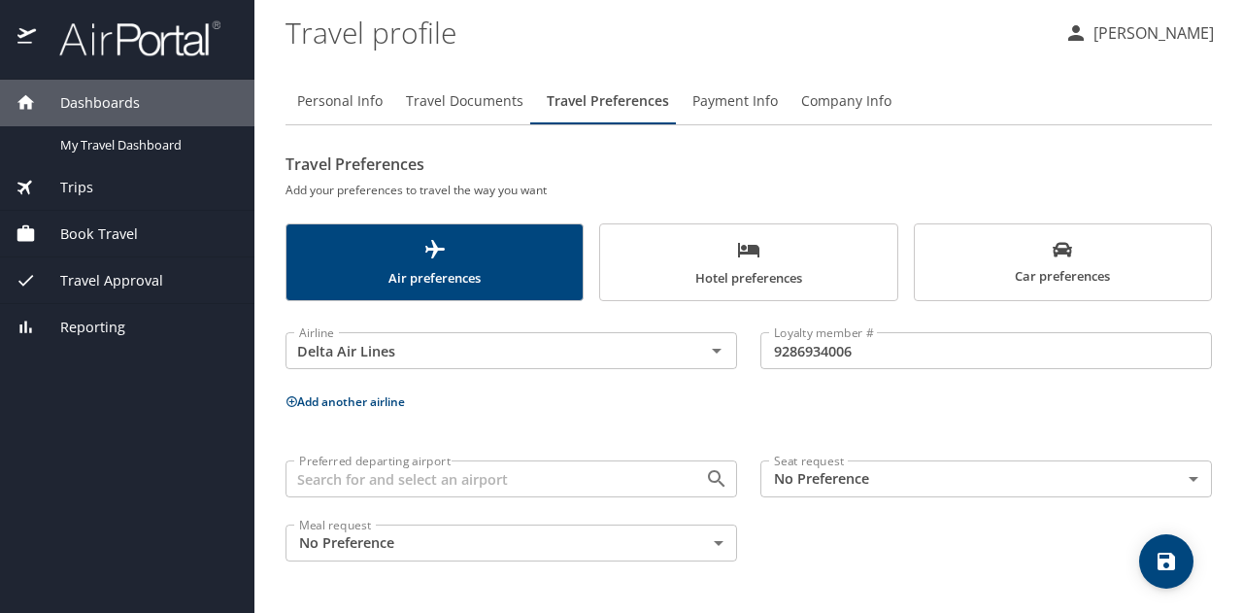
click at [1167, 568] on icon "save" at bounding box center [1166, 561] width 17 height 17
click at [65, 236] on span "Book Travel" at bounding box center [87, 233] width 102 height 21
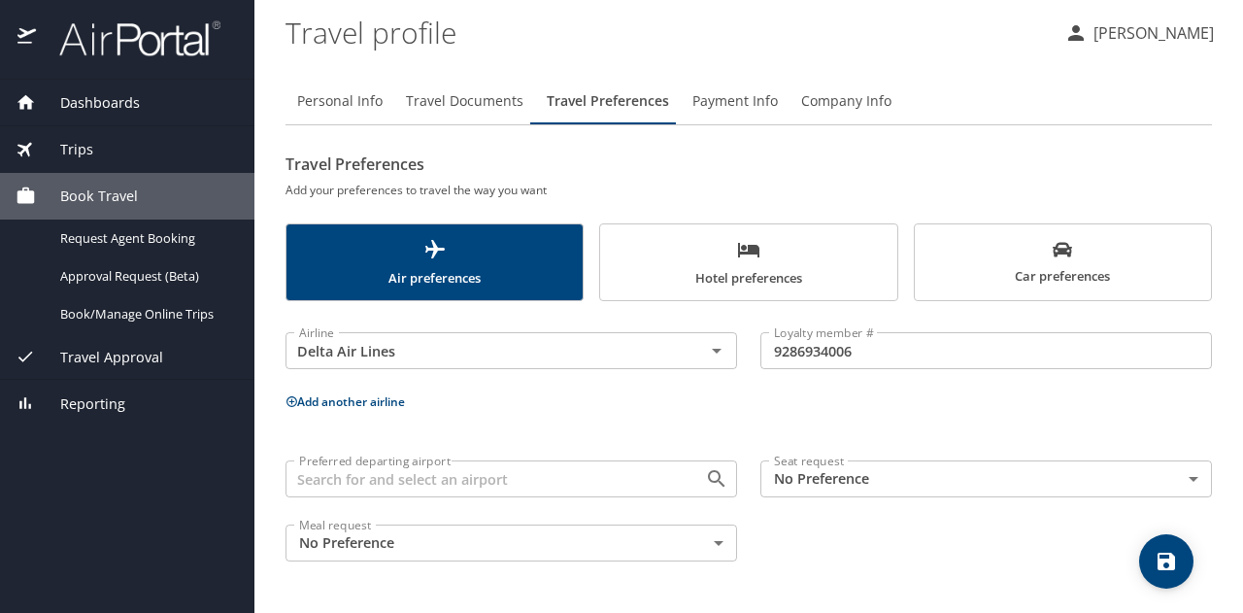
click at [22, 196] on icon at bounding box center [25, 195] width 17 height 16
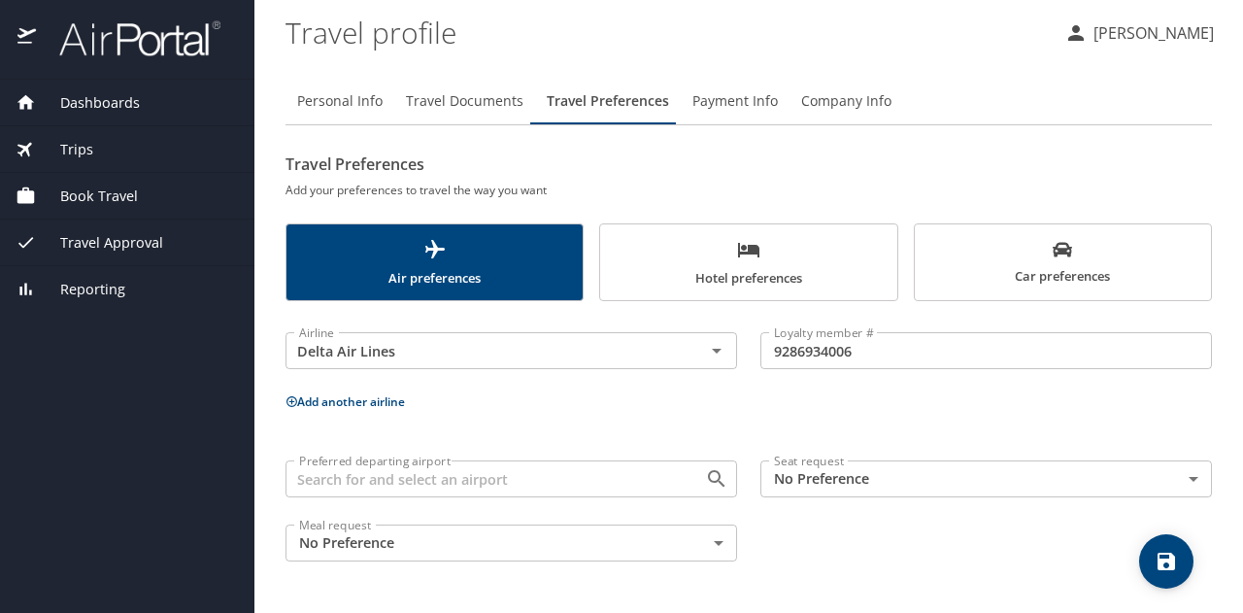
click at [33, 242] on icon at bounding box center [26, 242] width 20 height 20
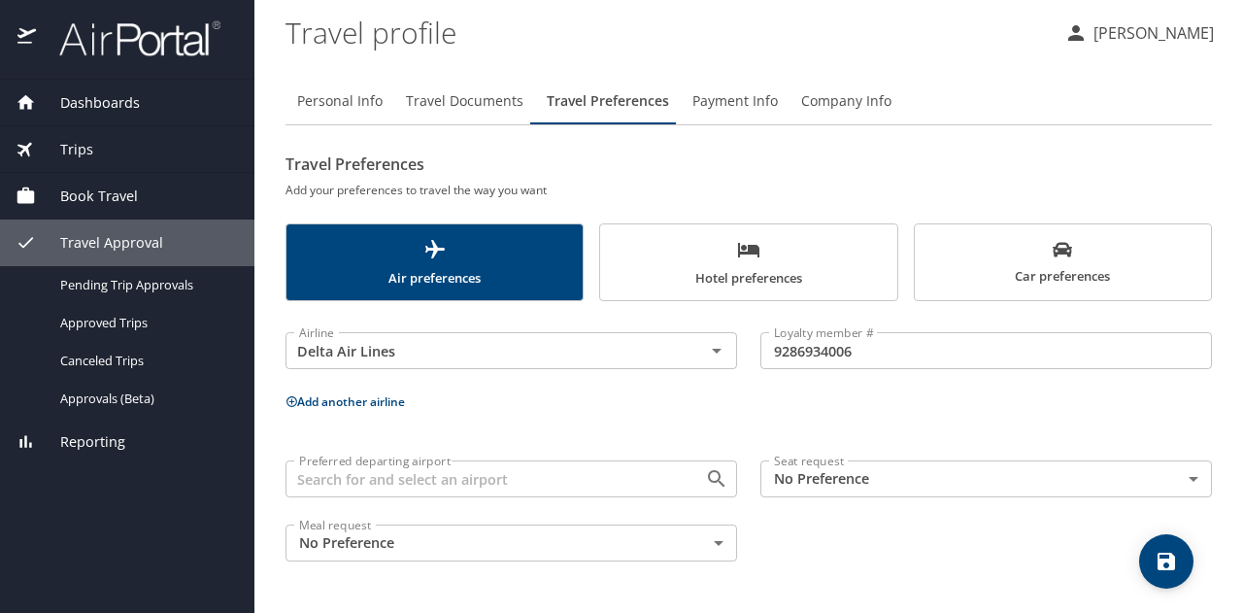
click at [33, 242] on icon at bounding box center [26, 242] width 20 height 20
